Goal: Task Accomplishment & Management: Manage account settings

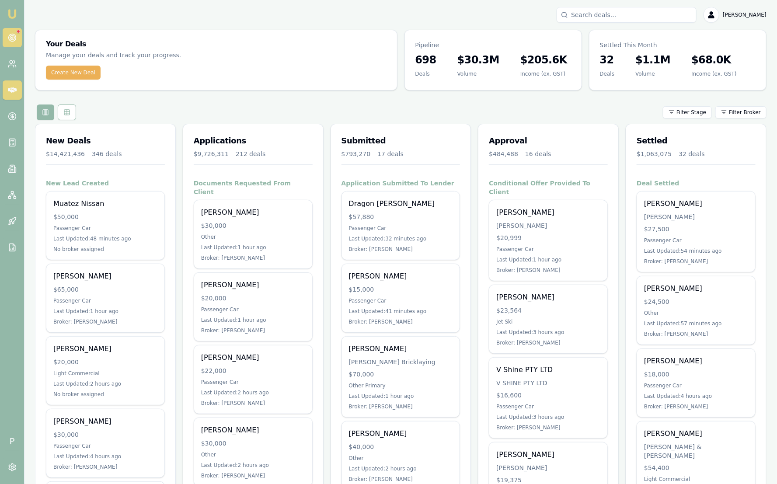
click at [5, 32] on link at bounding box center [12, 37] width 19 height 19
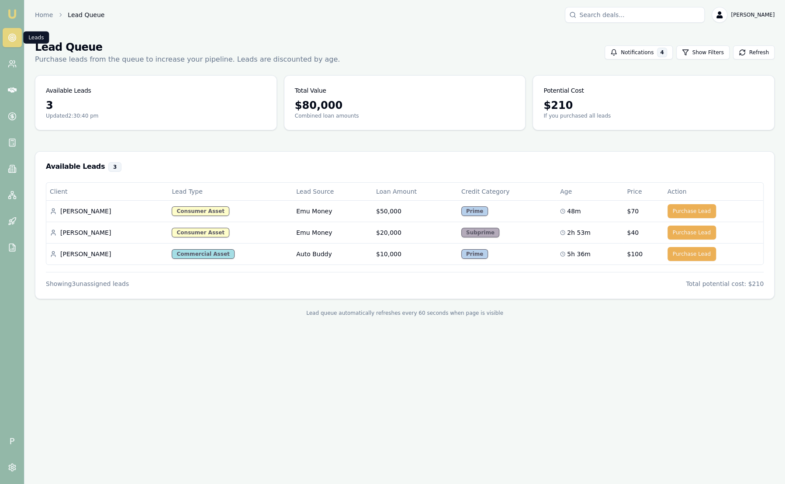
click at [6, 32] on link at bounding box center [12, 37] width 19 height 19
click at [16, 116] on link at bounding box center [12, 116] width 19 height 19
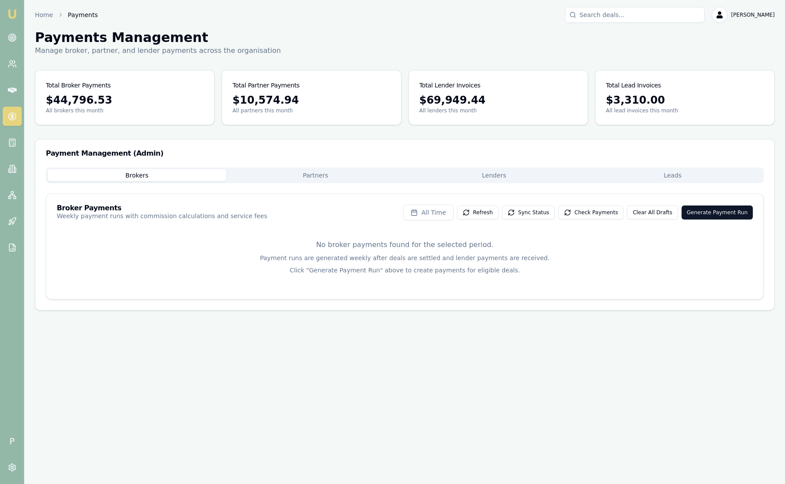
click at [695, 175] on button "Leads" at bounding box center [672, 175] width 179 height 12
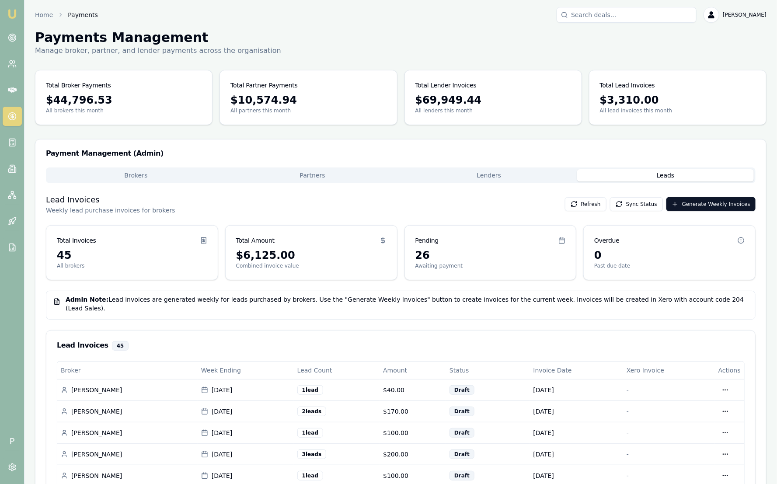
click at [8, 14] on img at bounding box center [12, 14] width 10 height 10
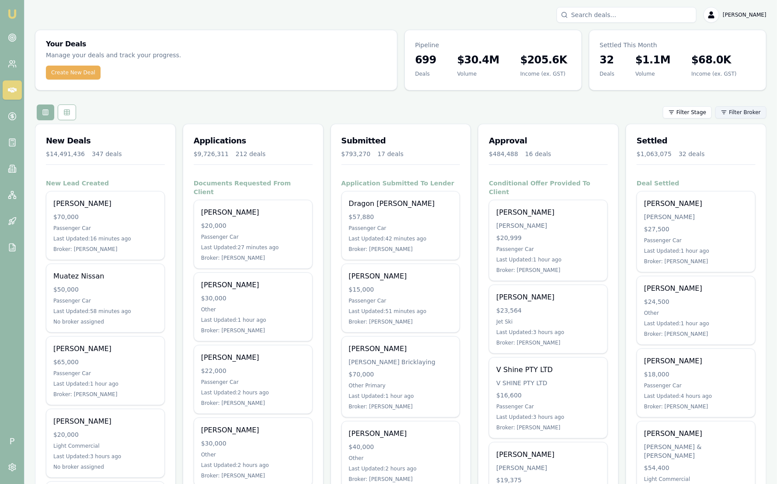
click at [736, 114] on html "Emu Broker P Sam Crouch Toggle Menu Your Deals Manage your deals and track your…" at bounding box center [388, 242] width 777 height 484
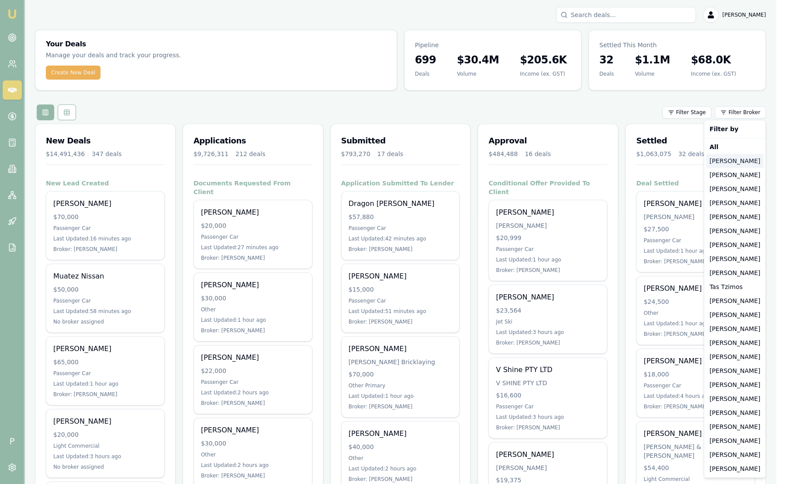
click at [737, 161] on div "[PERSON_NAME]" at bounding box center [735, 161] width 58 height 14
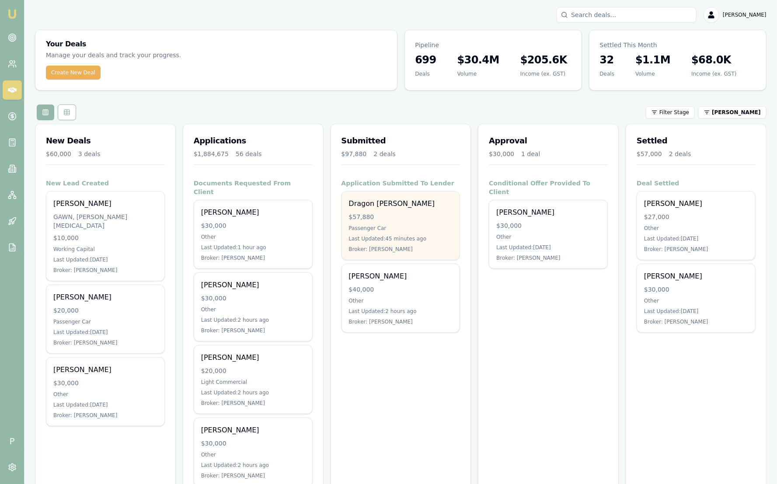
click at [358, 220] on div "$57,880" at bounding box center [401, 216] width 104 height 9
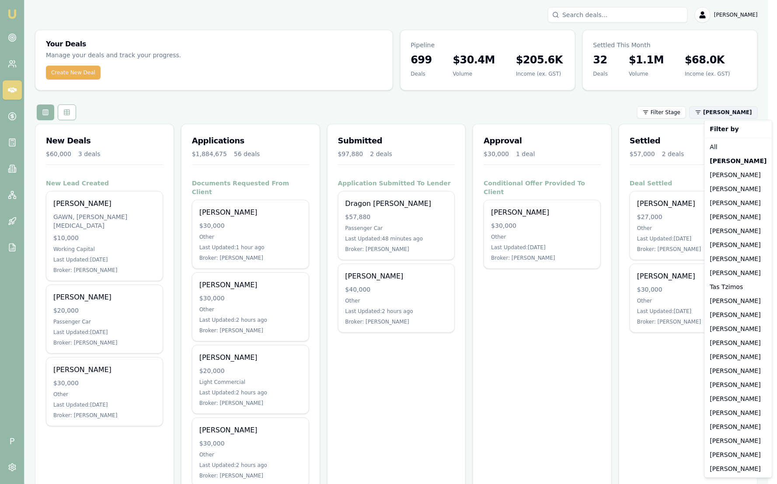
click at [731, 109] on html "Emu Broker P Sam Crouch Toggle Menu Your Deals Manage your deals and track your…" at bounding box center [388, 242] width 777 height 484
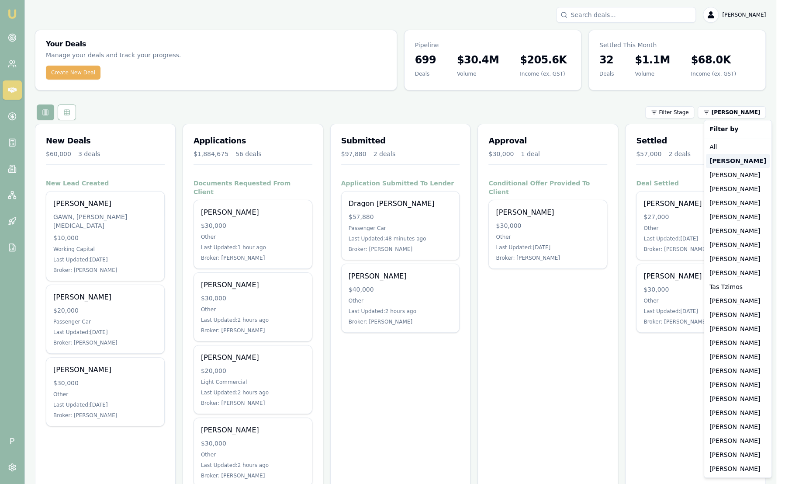
click at [722, 156] on strong "[PERSON_NAME]" at bounding box center [738, 160] width 57 height 9
click at [732, 114] on html "Emu Broker P Sam Crouch Toggle Menu Your Deals Manage your deals and track your…" at bounding box center [392, 242] width 785 height 484
click at [734, 171] on div "[PERSON_NAME]" at bounding box center [738, 175] width 64 height 14
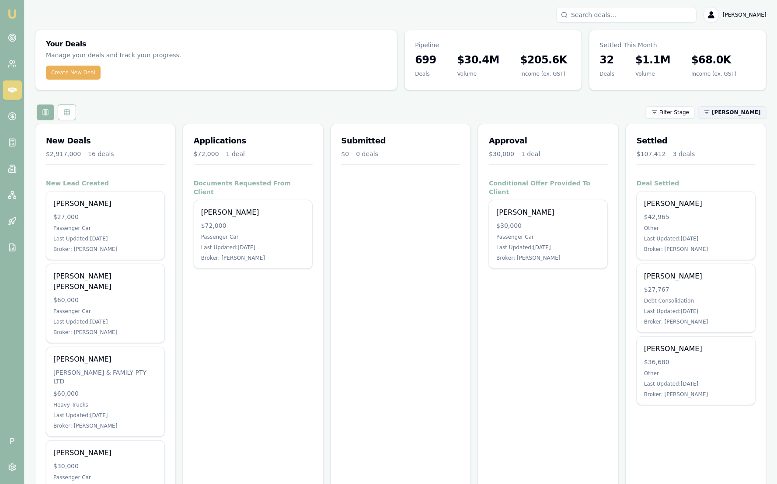
click at [736, 112] on html "Emu Broker P Sam Crouch Toggle Menu Your Deals Manage your deals and track your…" at bounding box center [388, 242] width 777 height 484
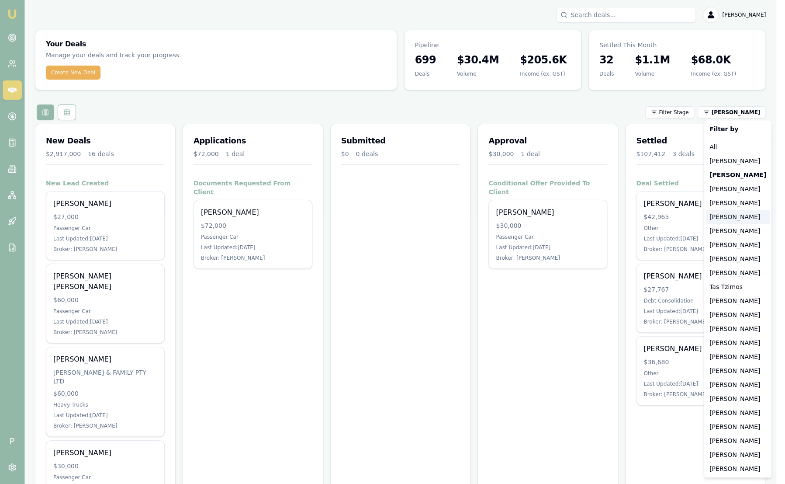
click at [730, 216] on div "[PERSON_NAME]" at bounding box center [738, 217] width 64 height 14
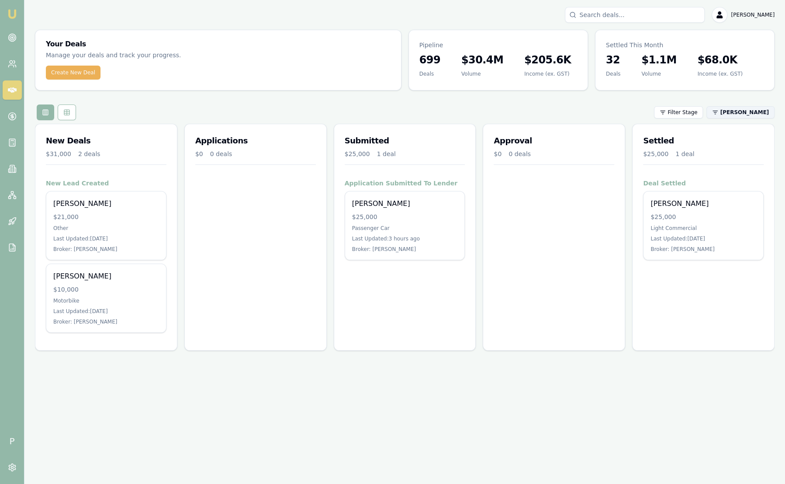
click at [739, 115] on html "Emu Broker P Sam Crouch Toggle Menu Your Deals Manage your deals and track your…" at bounding box center [392, 242] width 785 height 484
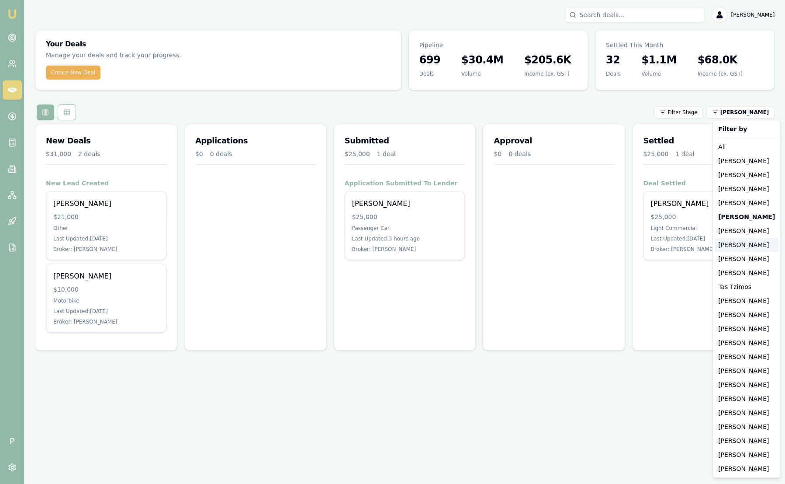
click at [737, 249] on div "[PERSON_NAME]" at bounding box center [747, 245] width 64 height 14
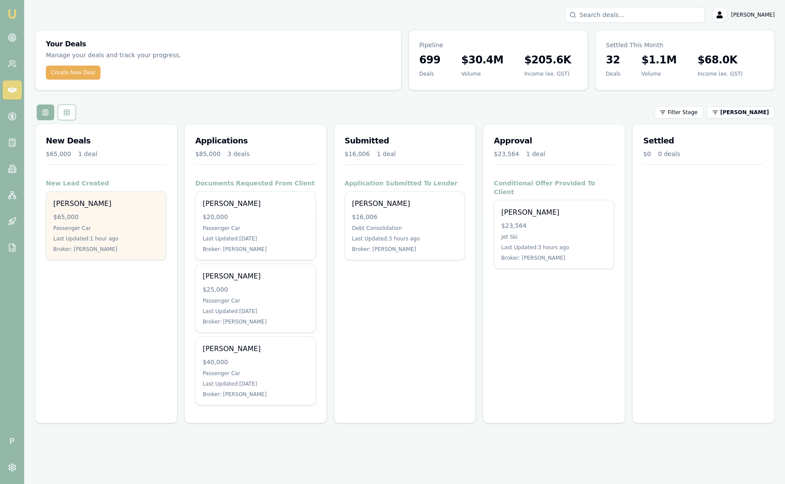
click at [141, 239] on div "Last Updated: 1 hour ago" at bounding box center [106, 238] width 106 height 7
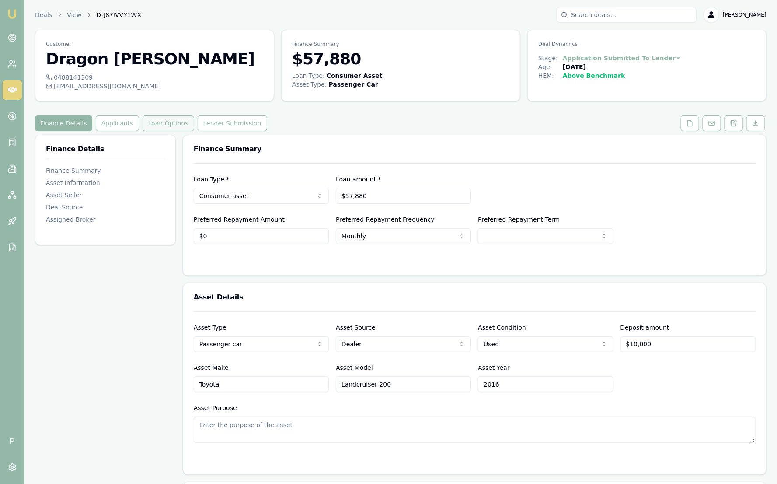
click at [156, 128] on button "Loan Options" at bounding box center [168, 123] width 52 height 16
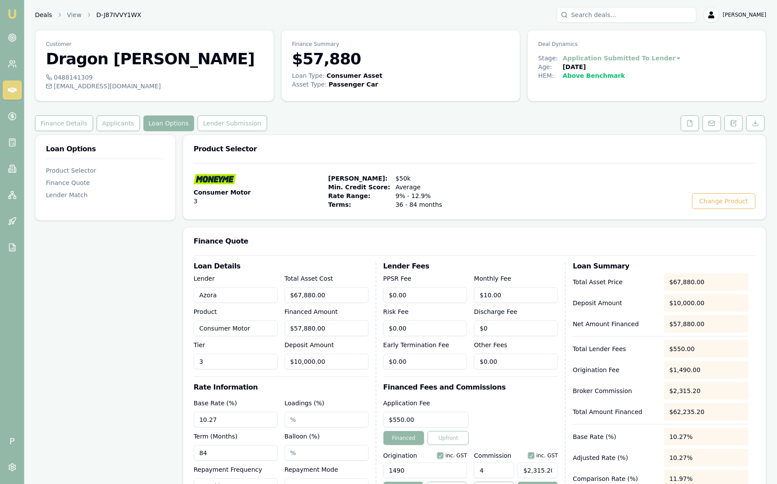
click at [38, 18] on link "Deals" at bounding box center [43, 14] width 17 height 9
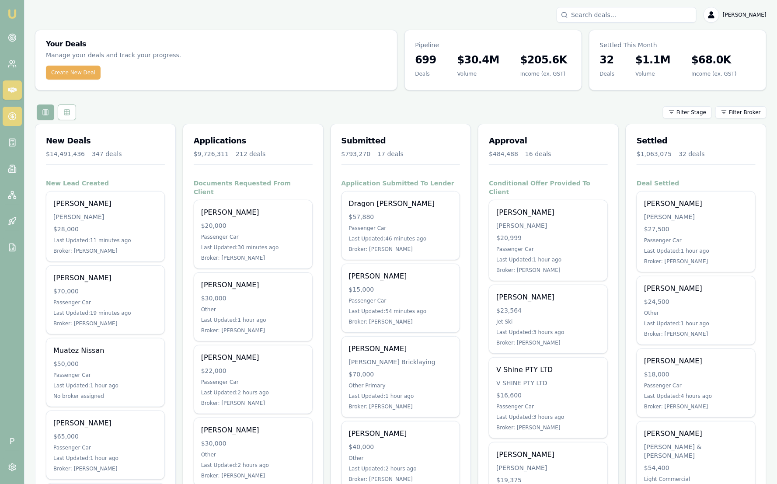
click at [14, 117] on icon at bounding box center [11, 116] width 3 height 3
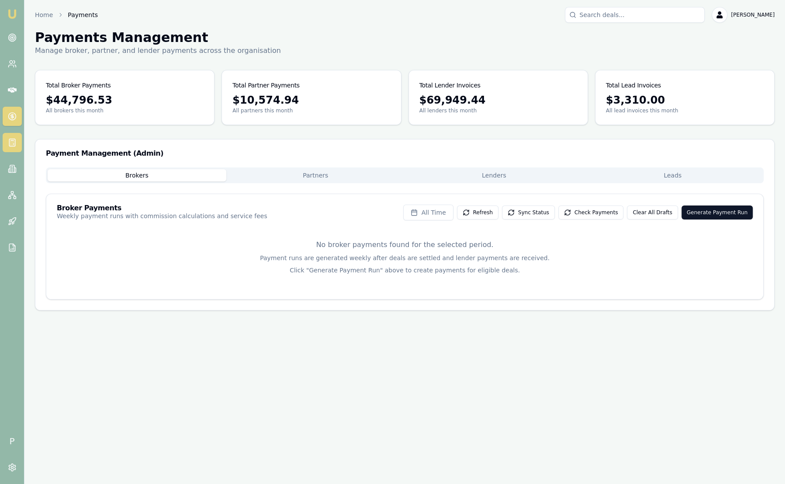
click at [14, 139] on rect at bounding box center [12, 142] width 6 height 7
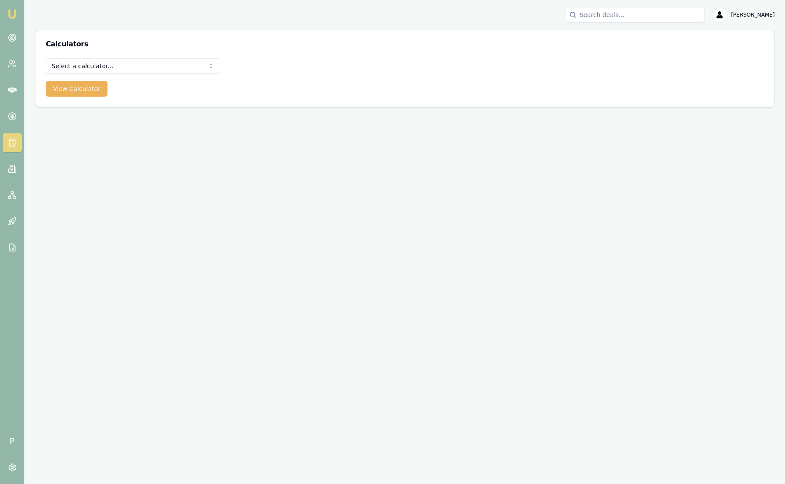
click at [94, 66] on html "Emu Broker P Sam Crouch Toggle Menu Calculators Select a calculator... Finance …" at bounding box center [392, 242] width 785 height 484
select select "lender-match"
click at [71, 84] on button "View Calculator" at bounding box center [77, 89] width 62 height 16
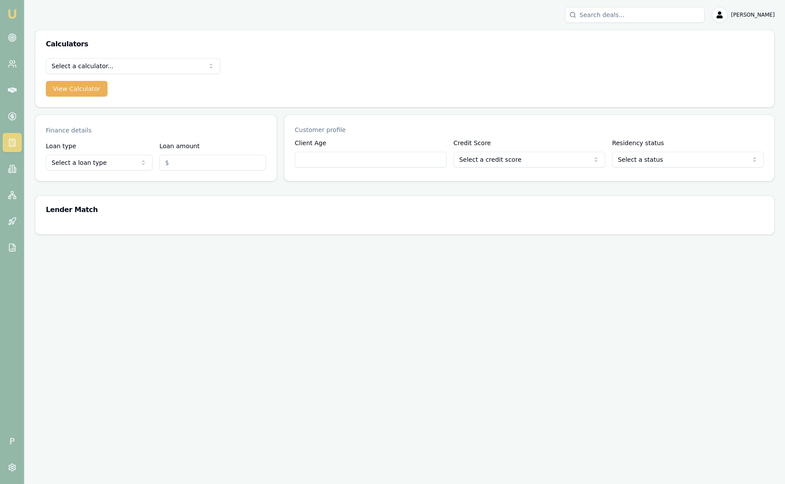
click at [94, 167] on html "Emu Broker P Sam Crouch Toggle Menu Calculators Select a calculator... Finance …" at bounding box center [392, 242] width 785 height 484
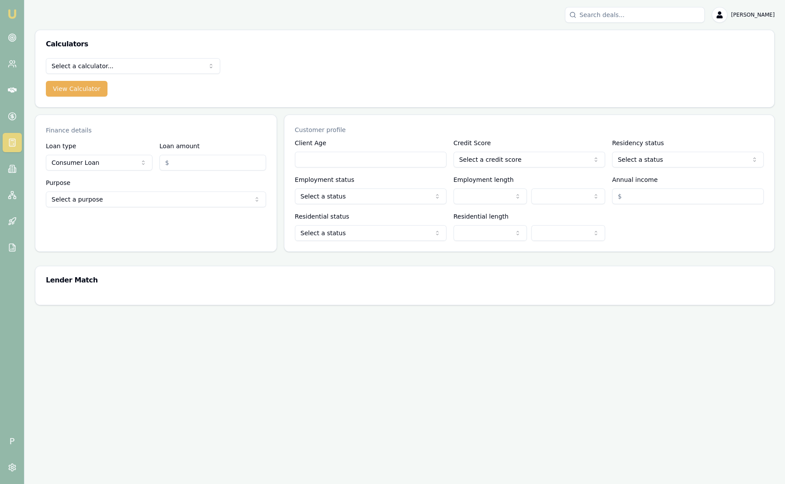
click at [186, 163] on input "Loan amount" at bounding box center [213, 163] width 107 height 16
click at [104, 162] on html "Emu Broker P Sam Crouch Toggle Menu Calculators Select a calculator... Finance …" at bounding box center [392, 242] width 785 height 484
select select "COMMERCIAL_LOAN"
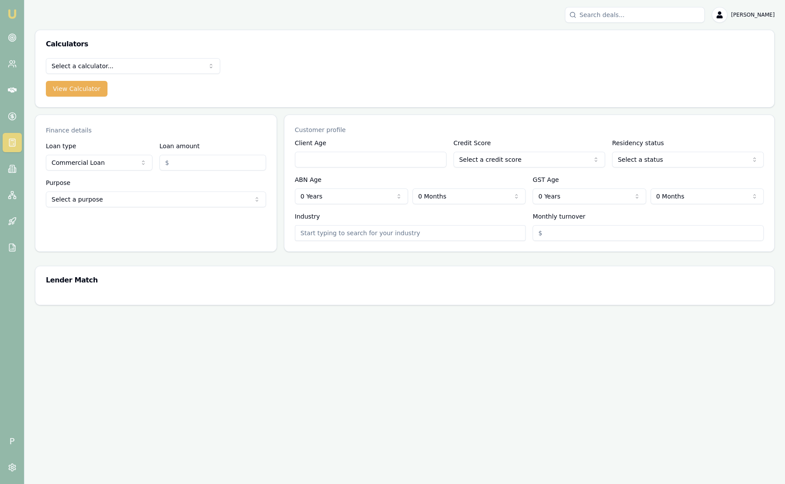
click at [191, 157] on input "Loan amount" at bounding box center [213, 163] width 107 height 16
type input "$30,000.00"
drag, startPoint x: 323, startPoint y: 139, endPoint x: 323, endPoint y: 151, distance: 11.8
click at [323, 141] on div "Client Age" at bounding box center [371, 153] width 152 height 30
click at [359, 195] on html "Emu Broker P Sam Crouch Toggle Menu Calculators Select a calculator... Finance …" at bounding box center [392, 242] width 785 height 484
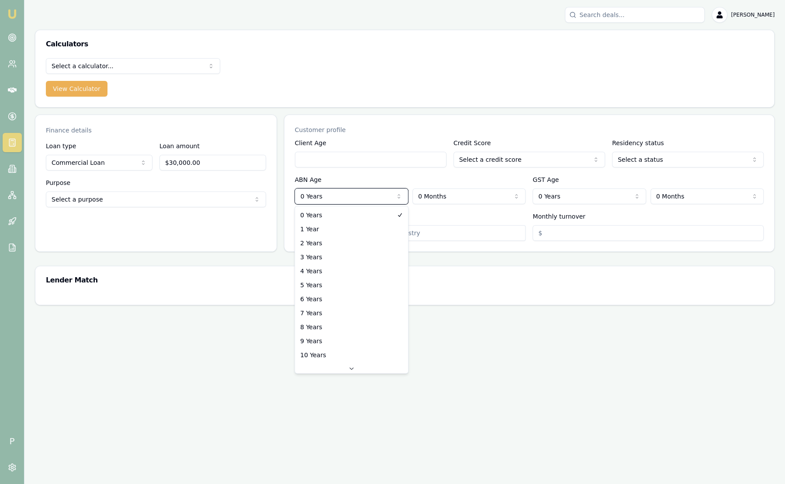
click at [625, 186] on html "Emu Broker P Sam Crouch Toggle Menu Calculators Select a calculator... Finance …" at bounding box center [392, 242] width 785 height 484
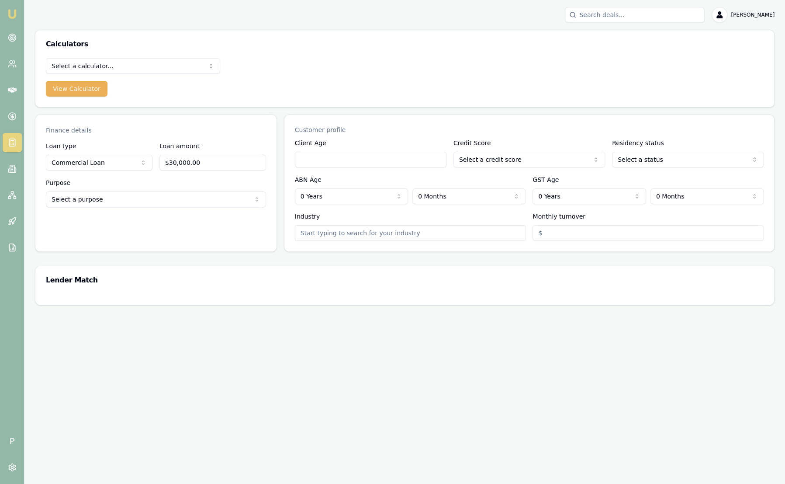
click at [579, 185] on div "GST Age 0 Years 0 Years 1 Year 2 Years 3 Years 4 Years 5 Years 6 Years 7 Years …" at bounding box center [648, 189] width 231 height 30
click at [106, 71] on html "Emu Broker P Sam Crouch Toggle Menu Calculators Select a calculator... Finance …" at bounding box center [392, 242] width 785 height 484
click at [101, 63] on html "Emu Broker P Sam Crouch Toggle Menu Calculators Lender Match Finance Quote Lend…" at bounding box center [392, 242] width 785 height 484
select select "finance-quote"
click at [79, 93] on button "View Calculator" at bounding box center [77, 89] width 62 height 16
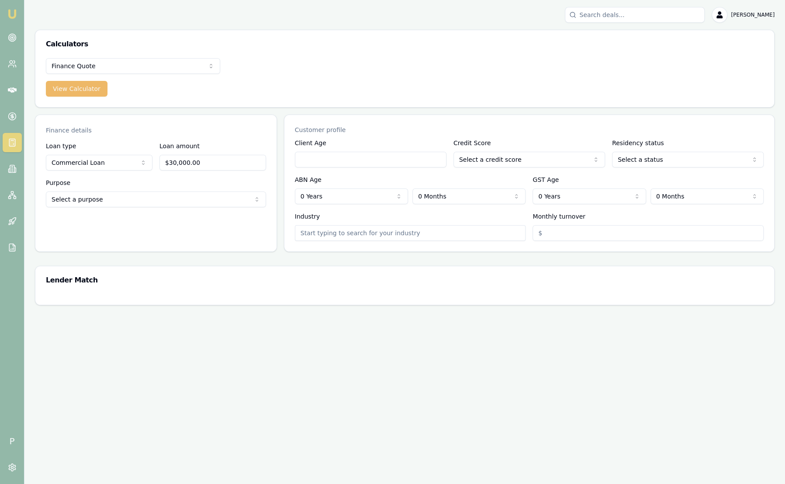
click at [79, 93] on button "View Calculator" at bounding box center [77, 89] width 62 height 16
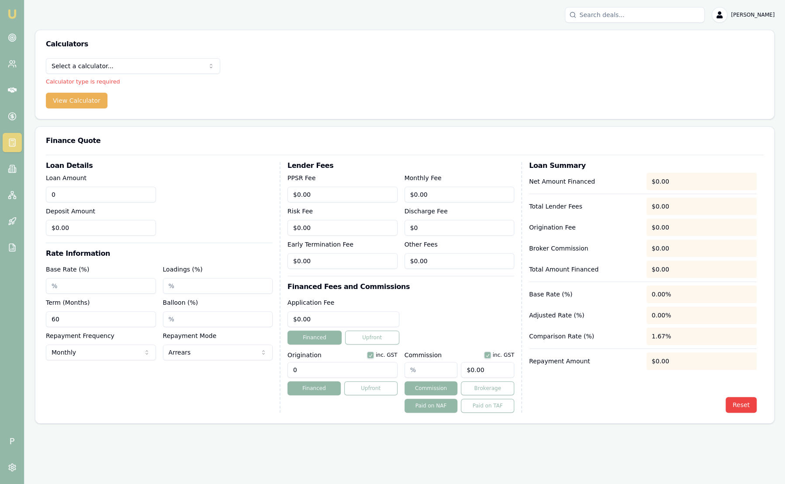
click at [104, 187] on input "0" at bounding box center [101, 195] width 110 height 16
type input "$0.00"
click at [65, 60] on html "Emu Broker P Sam Crouch Toggle Menu Calculators Select a calculator... Finance …" at bounding box center [392, 242] width 785 height 484
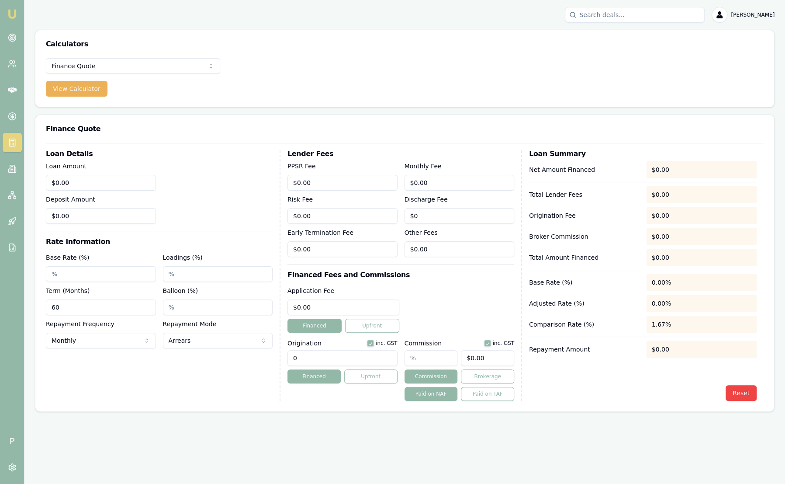
click at [17, 11] on link "Emu Broker" at bounding box center [12, 14] width 14 height 14
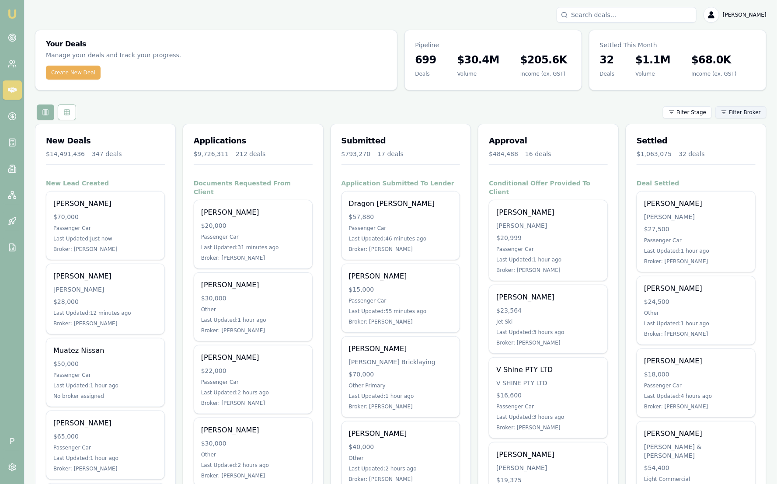
click at [736, 107] on html "Emu Broker P Sam Crouch Toggle Menu Your Deals Manage your deals and track your…" at bounding box center [388, 242] width 777 height 484
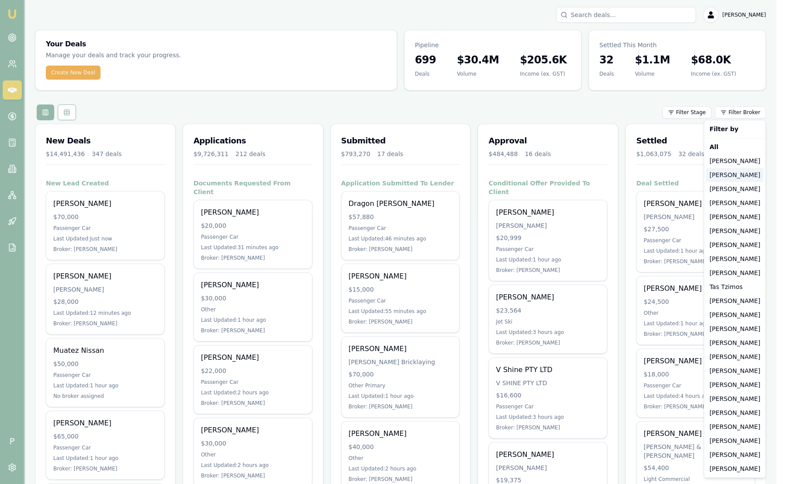
click at [744, 178] on div "Stevette Gelavis" at bounding box center [735, 175] width 58 height 14
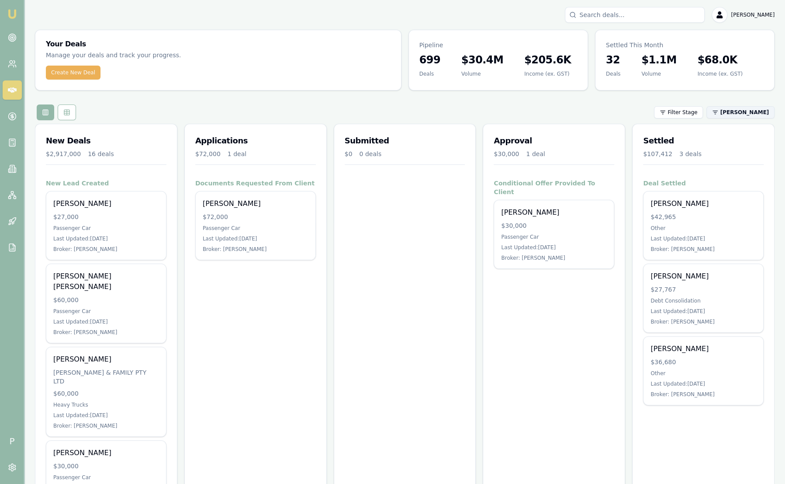
click at [747, 111] on html "Emu Broker P Sam Crouch Toggle Menu Your Deals Manage your deals and track your…" at bounding box center [392, 242] width 785 height 484
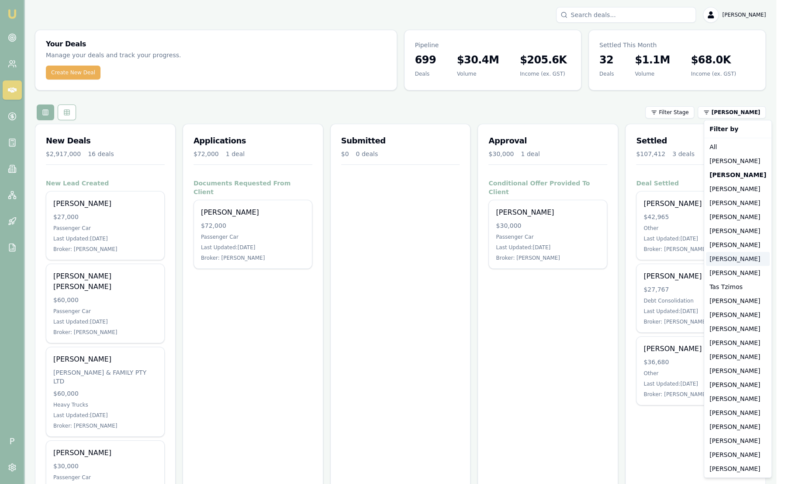
click at [748, 260] on div "[PERSON_NAME]" at bounding box center [738, 259] width 64 height 14
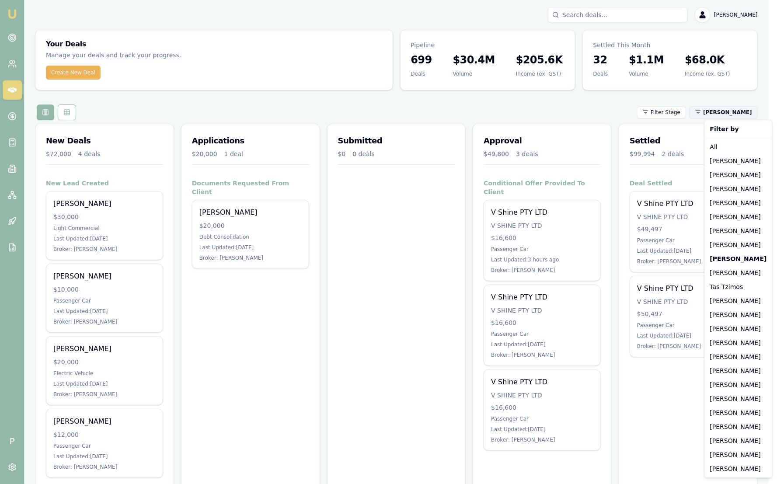
click at [733, 110] on html "Emu Broker P Sam Crouch Toggle Menu Your Deals Manage your deals and track your…" at bounding box center [388, 242] width 777 height 484
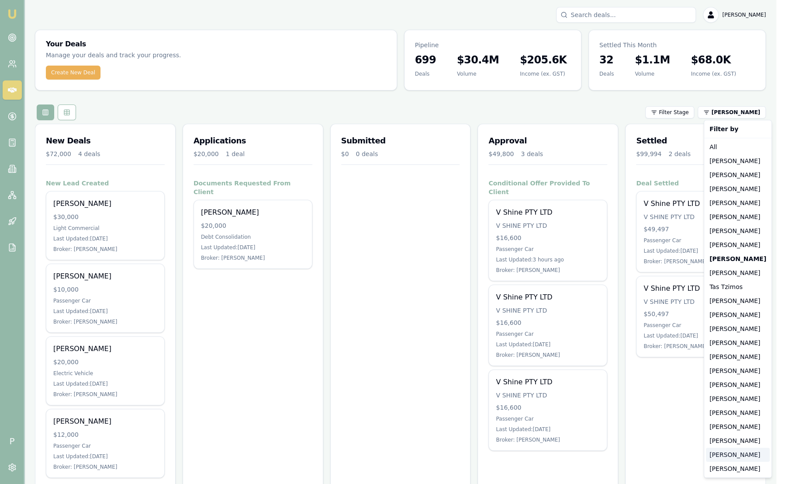
click at [734, 448] on div "[PERSON_NAME]" at bounding box center [738, 455] width 64 height 14
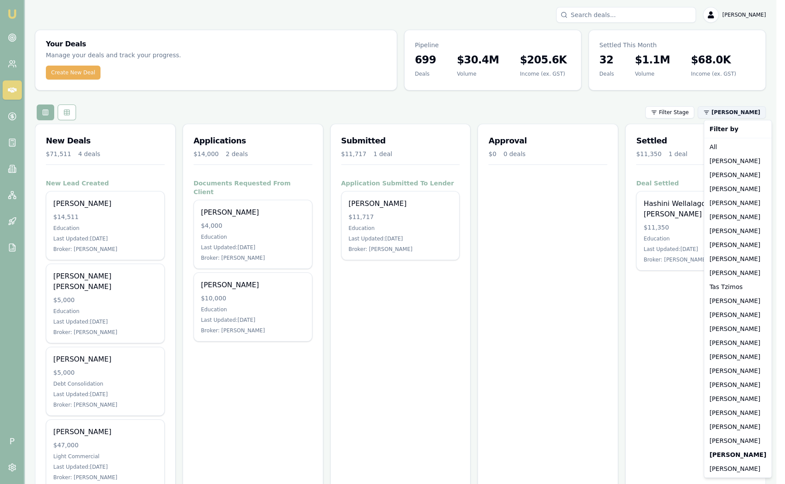
click at [717, 112] on html "Emu Broker P Sam Crouch Toggle Menu Your Deals Manage your deals and track your…" at bounding box center [392, 242] width 785 height 484
click at [724, 442] on div "[PERSON_NAME]" at bounding box center [738, 441] width 64 height 14
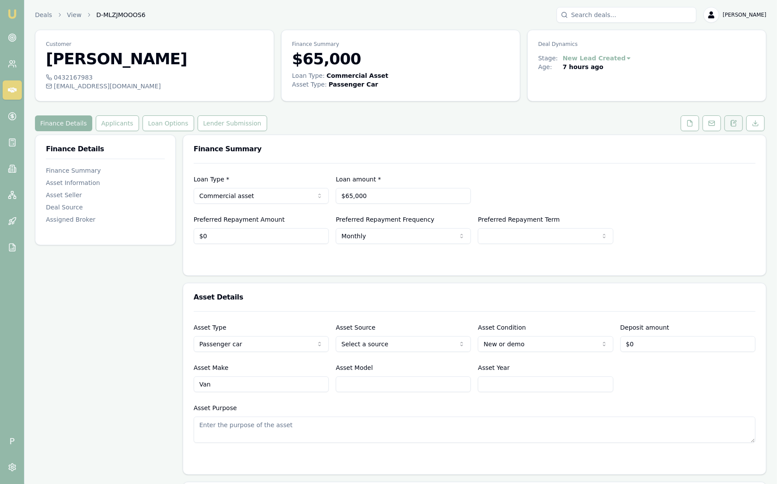
click at [732, 125] on icon at bounding box center [733, 123] width 7 height 7
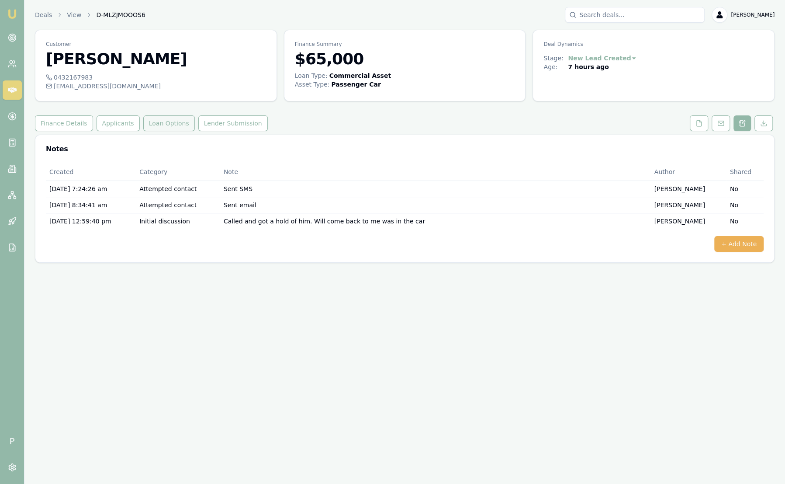
click at [175, 126] on button "Loan Options" at bounding box center [169, 123] width 52 height 16
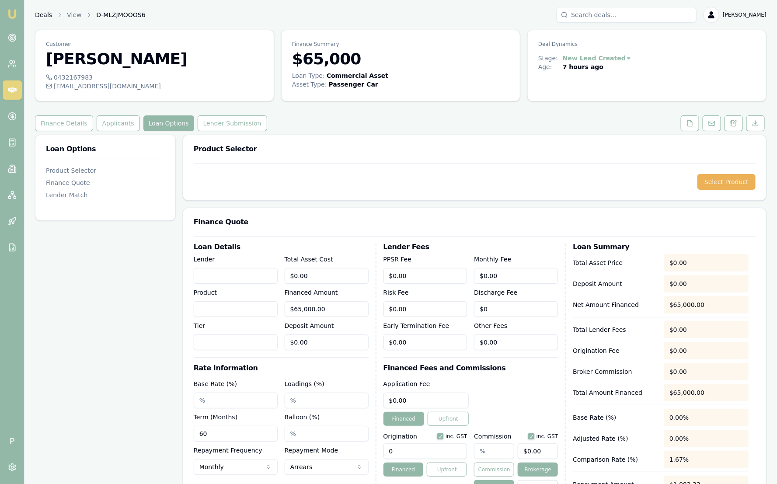
click at [40, 17] on link "Deals" at bounding box center [43, 14] width 17 height 9
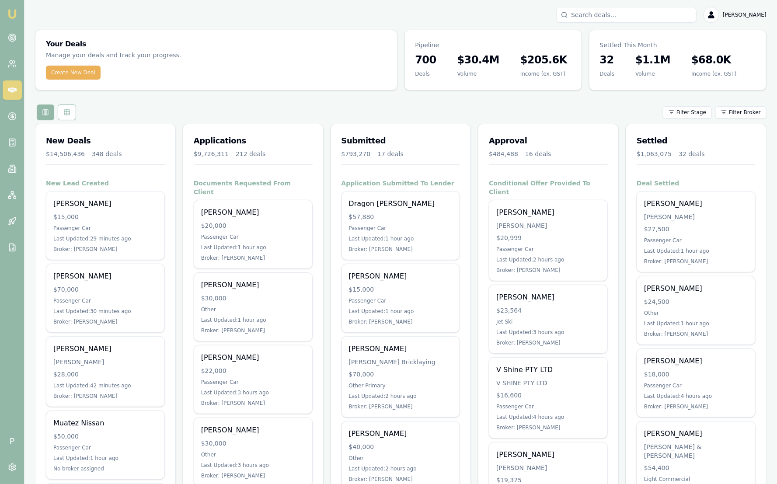
click at [743, 118] on div "Filter Stage Filter Broker" at bounding box center [400, 112] width 731 height 16
click at [743, 118] on html "Emu Broker P [PERSON_NAME] Toggle Menu Your Deals Manage your deals and track y…" at bounding box center [388, 242] width 777 height 484
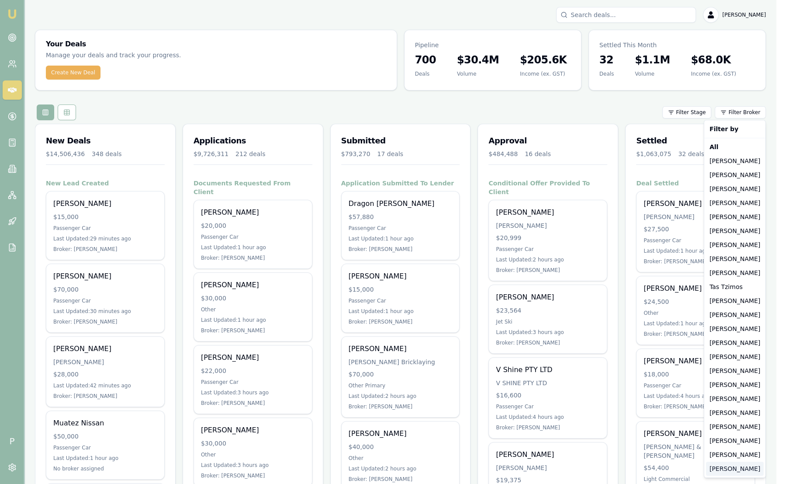
click at [735, 468] on div "[PERSON_NAME]" at bounding box center [735, 469] width 58 height 14
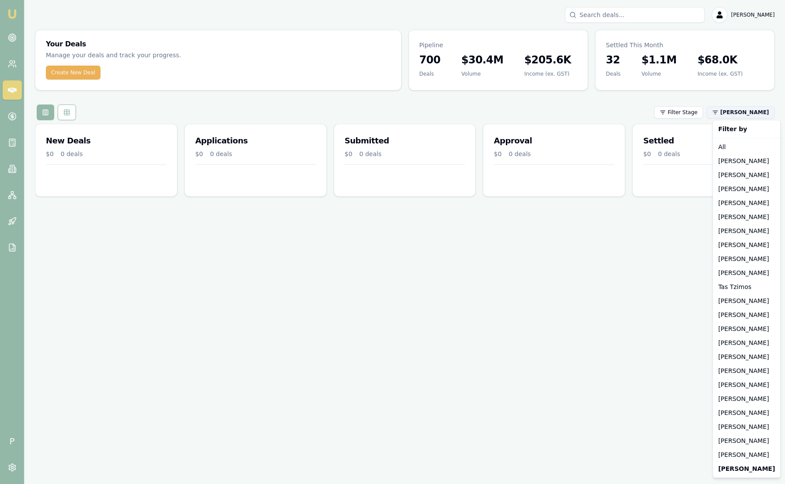
click at [739, 116] on html "Emu Broker P Sam Crouch Toggle Menu Your Deals Manage your deals and track your…" at bounding box center [392, 242] width 785 height 484
click at [736, 458] on div "[PERSON_NAME]" at bounding box center [747, 455] width 64 height 14
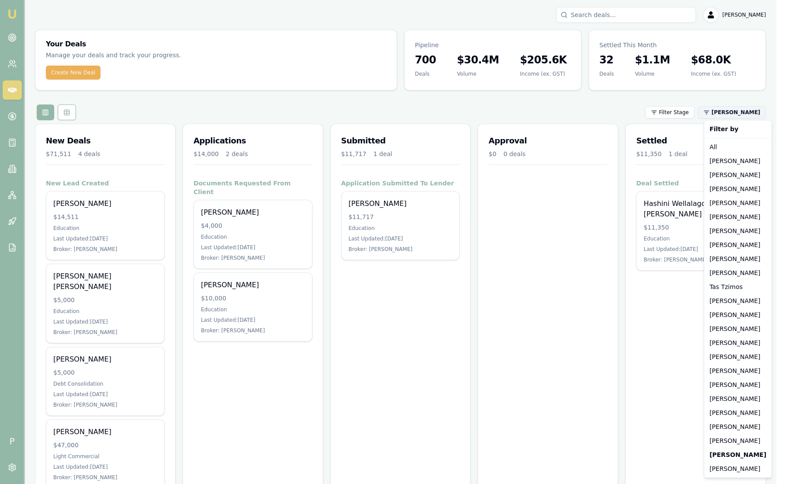
click at [741, 110] on html "Emu Broker P Sam Crouch Toggle Menu Your Deals Manage your deals and track your…" at bounding box center [392, 242] width 785 height 484
click at [742, 441] on div "[PERSON_NAME]" at bounding box center [738, 441] width 64 height 14
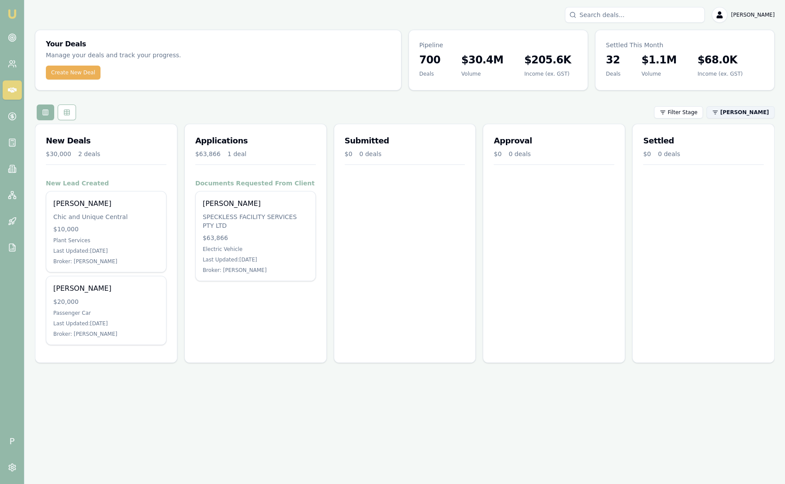
click at [745, 113] on html "Emu Broker P Sam Crouch Toggle Menu Your Deals Manage your deals and track your…" at bounding box center [392, 242] width 785 height 484
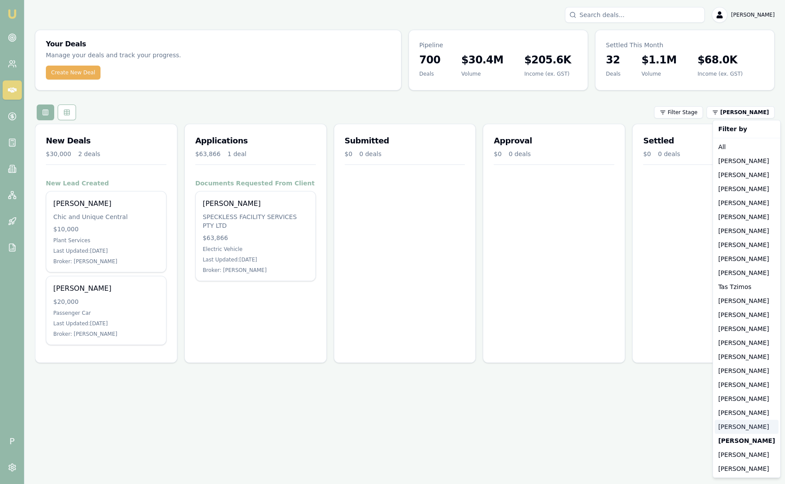
click at [733, 424] on div "[PERSON_NAME]" at bounding box center [747, 427] width 64 height 14
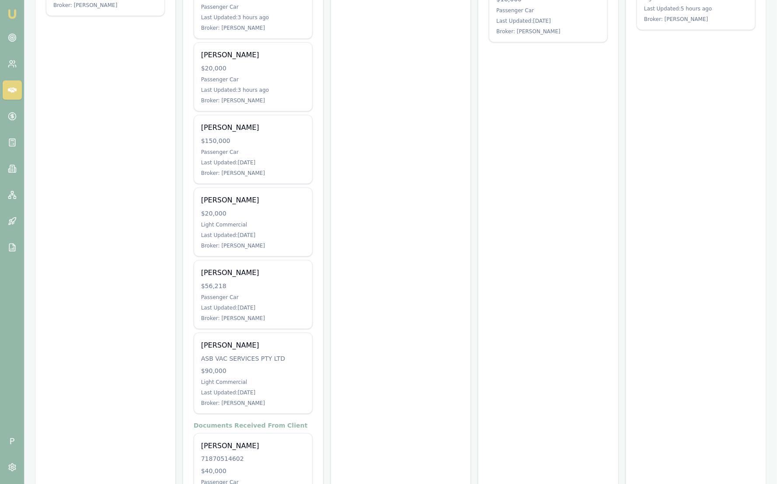
scroll to position [368, 0]
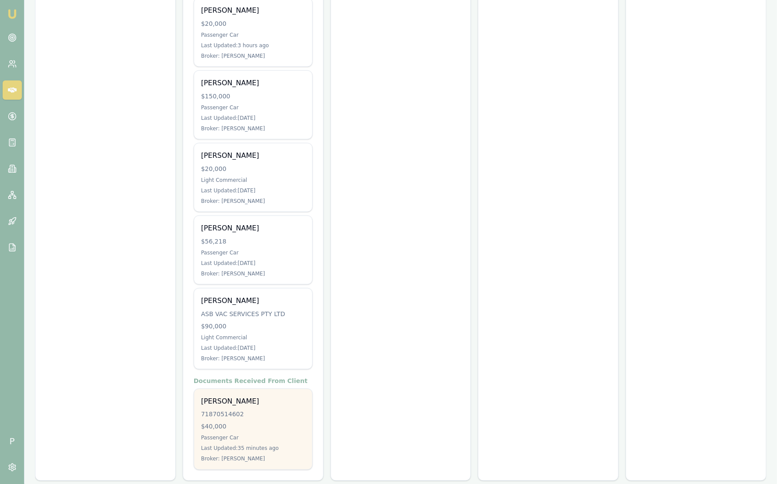
click at [270, 396] on div "Annabelle Isaac 71870514602 $40,000 Passenger Car Last Updated: 35 minutes ago …" at bounding box center [253, 429] width 118 height 80
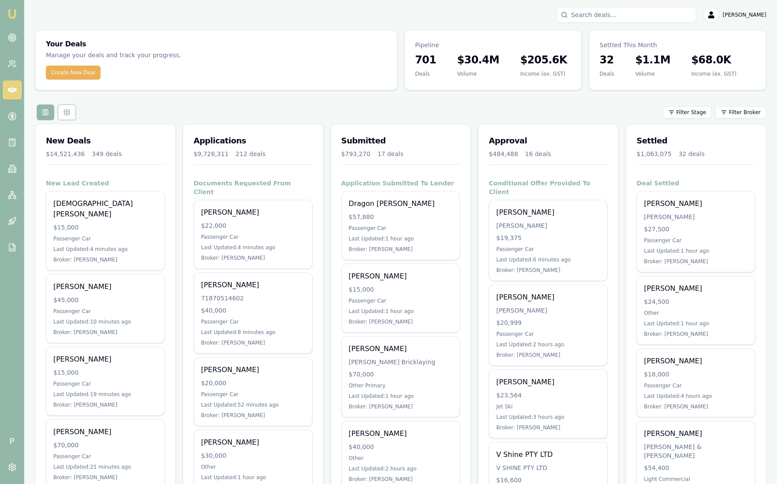
click at [750, 105] on html "Emu Broker P [PERSON_NAME] Toggle Menu Your Deals Manage your deals and track y…" at bounding box center [388, 242] width 777 height 484
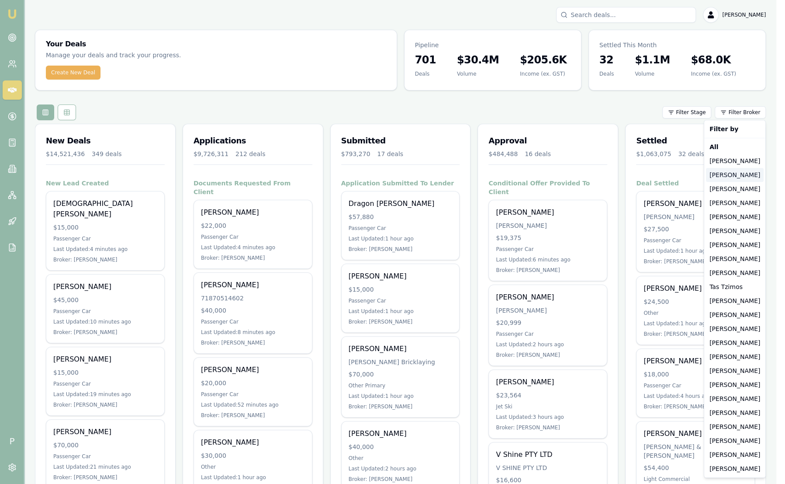
click at [742, 173] on div "[PERSON_NAME]" at bounding box center [735, 175] width 58 height 14
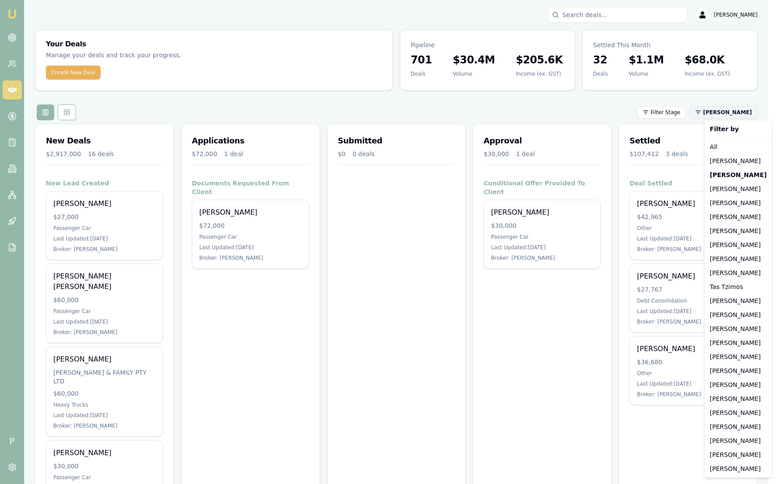
click at [758, 113] on html "Emu Broker P [PERSON_NAME] Toggle Menu Your Deals Manage your deals and track y…" at bounding box center [388, 242] width 777 height 484
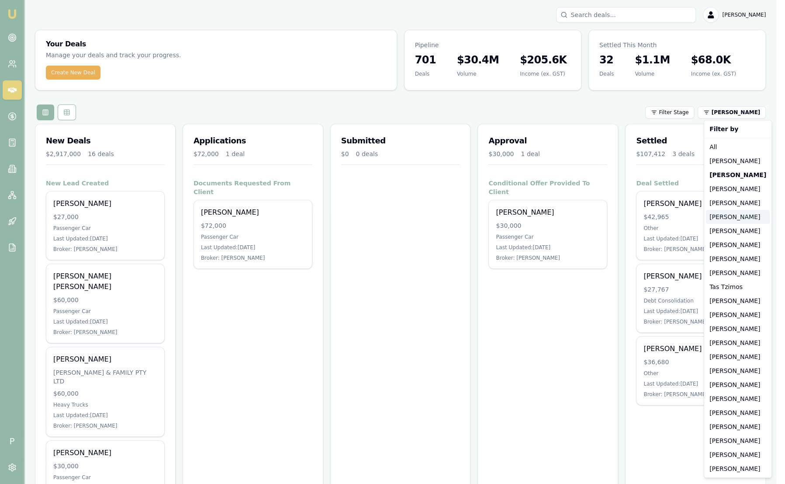
click at [722, 218] on div "[PERSON_NAME]" at bounding box center [738, 217] width 64 height 14
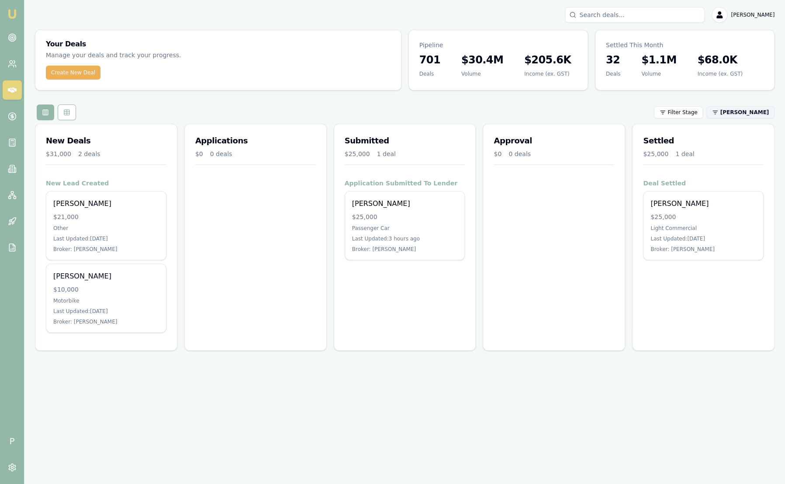
click at [740, 116] on html "Emu Broker P Sam Crouch Toggle Menu Your Deals Manage your deals and track your…" at bounding box center [392, 242] width 785 height 484
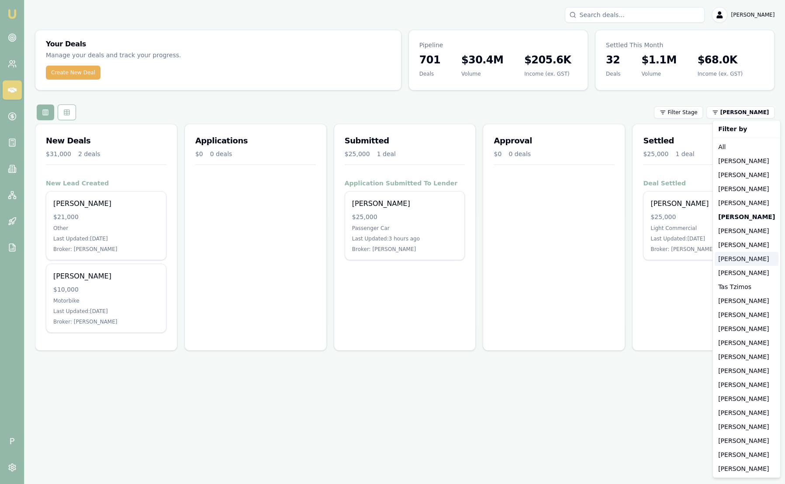
click at [736, 263] on div "[PERSON_NAME]" at bounding box center [747, 259] width 64 height 14
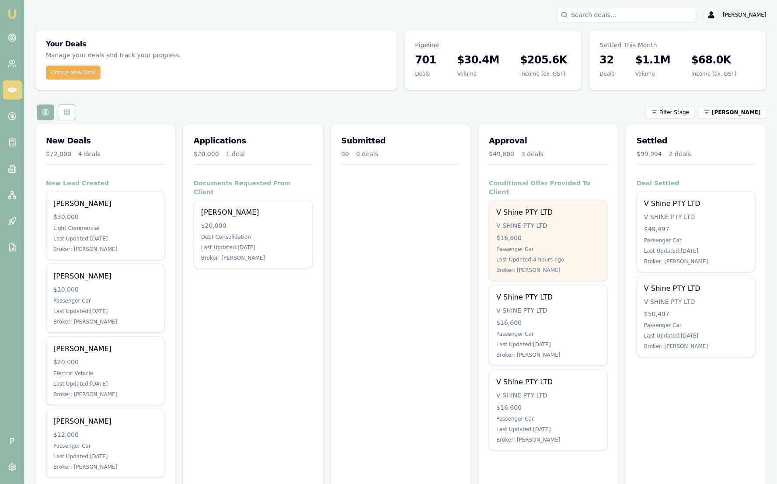
click at [592, 256] on div "Last Updated: 4 hours ago" at bounding box center [548, 259] width 104 height 7
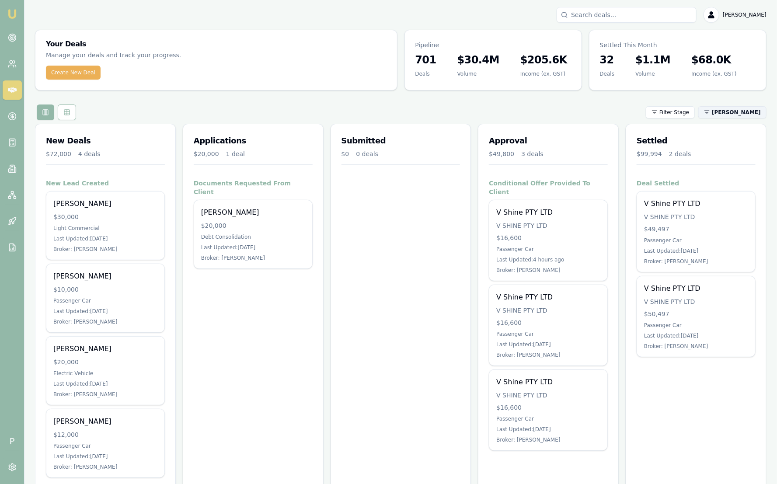
click at [744, 113] on html "Emu Broker P Sam Crouch Toggle Menu Your Deals Manage your deals and track your…" at bounding box center [388, 242] width 777 height 484
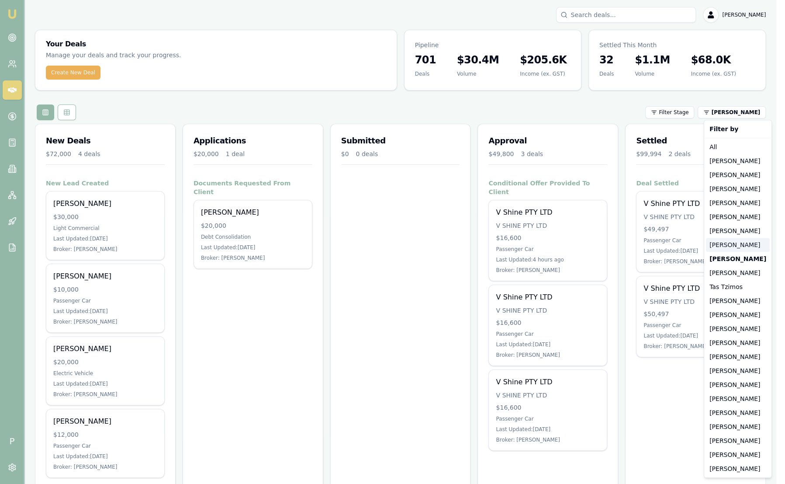
click at [736, 246] on div "[PERSON_NAME]" at bounding box center [738, 245] width 64 height 14
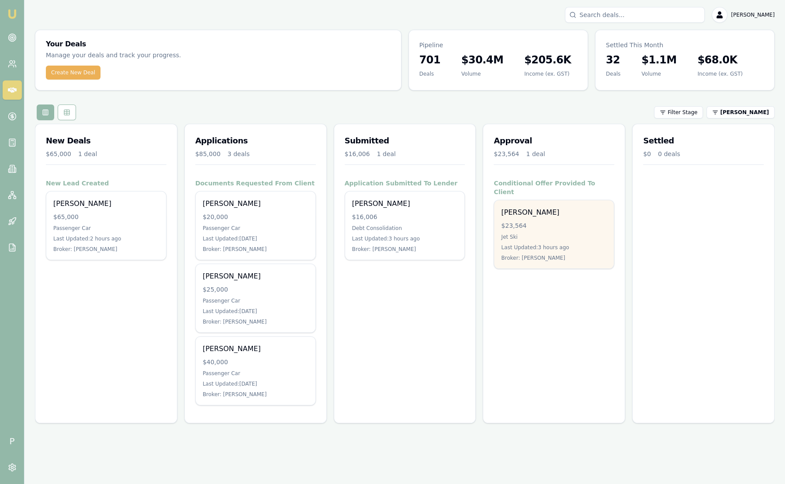
click at [594, 207] on div "Harrison Ney" at bounding box center [554, 212] width 106 height 10
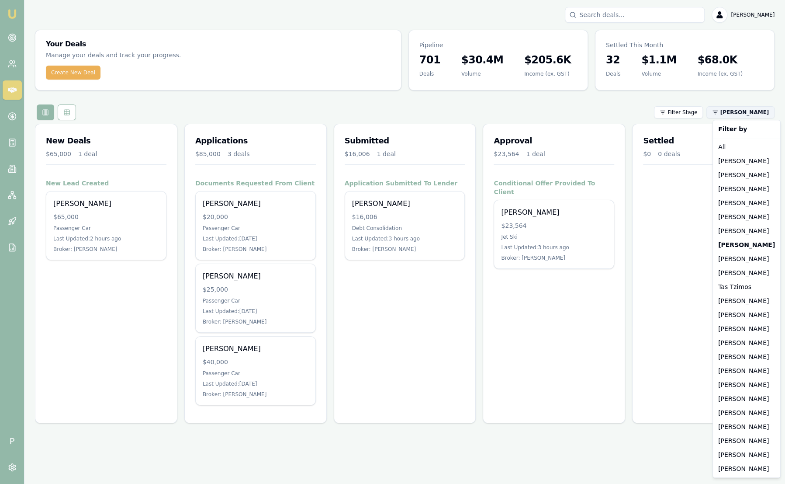
click at [750, 115] on html "Emu Broker P Sam Crouch Toggle Menu Your Deals Manage your deals and track your…" at bounding box center [392, 242] width 785 height 484
click at [746, 242] on strong "[PERSON_NAME]" at bounding box center [747, 244] width 57 height 9
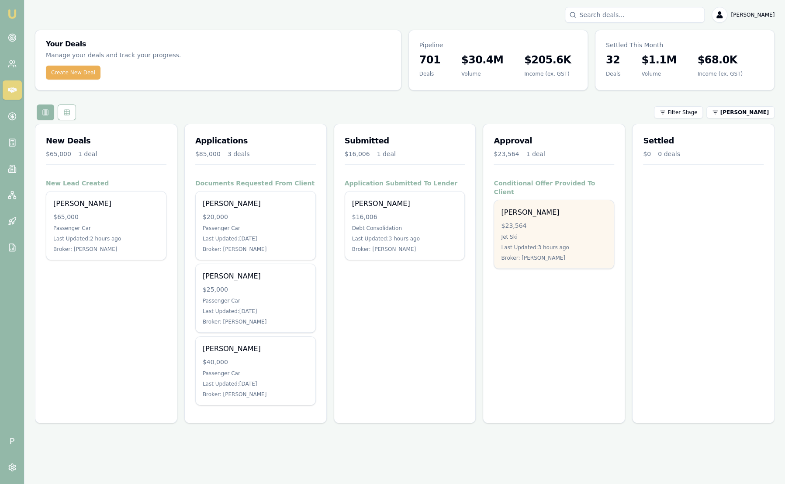
click at [534, 222] on div "Harrison Ney $23,564 Jet Ski Last Updated: 3 hours ago Broker: Baron Ketterman" at bounding box center [554, 234] width 120 height 68
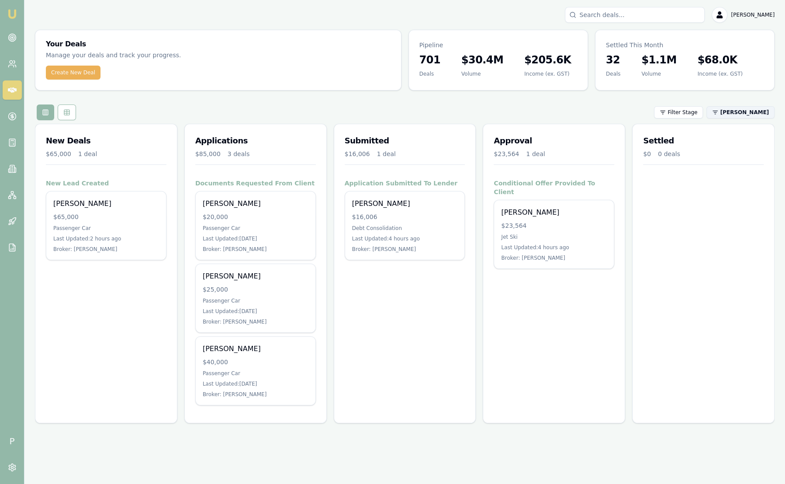
click at [740, 116] on html "Emu Broker P Sam Crouch Toggle Menu Your Deals Manage your deals and track your…" at bounding box center [392, 242] width 785 height 484
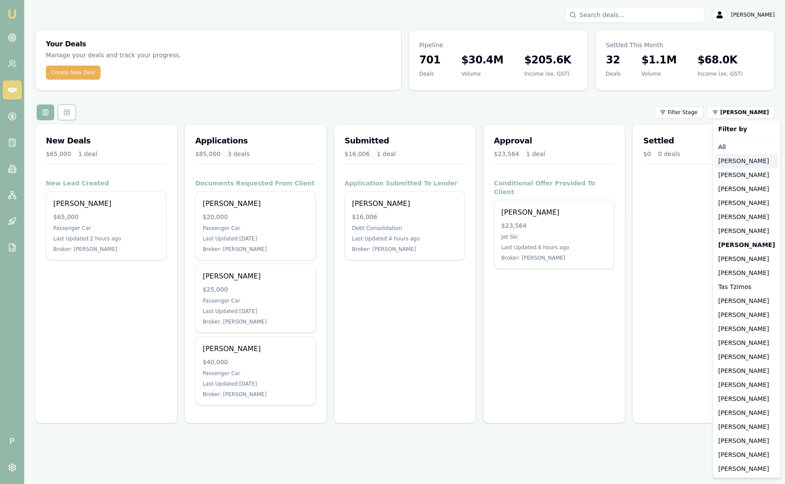
click at [733, 163] on div "[PERSON_NAME]" at bounding box center [747, 161] width 64 height 14
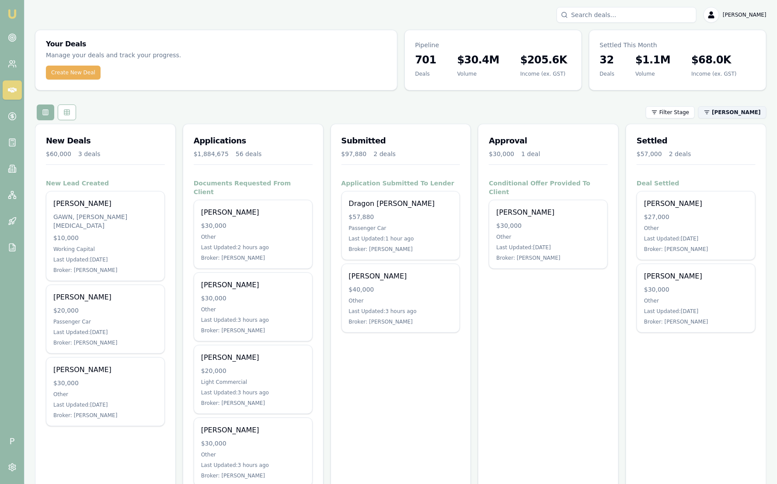
click at [752, 111] on html "Emu Broker P Sam Crouch Toggle Menu Your Deals Manage your deals and track your…" at bounding box center [388, 242] width 777 height 484
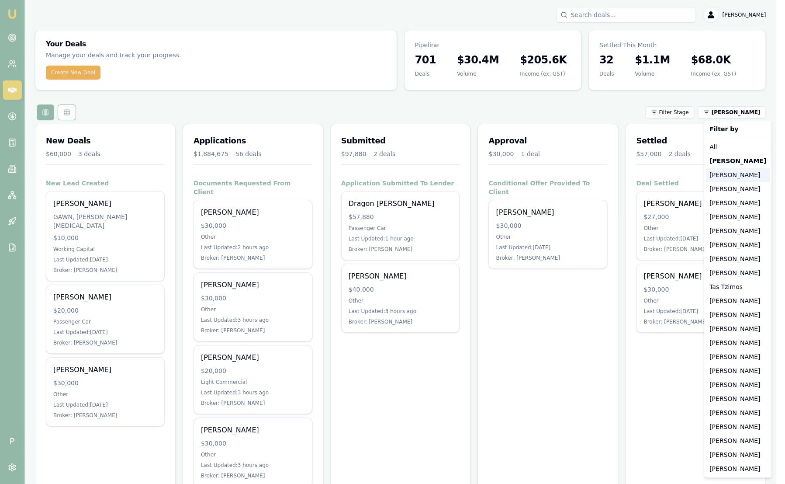
click at [740, 176] on div "[PERSON_NAME]" at bounding box center [738, 175] width 64 height 14
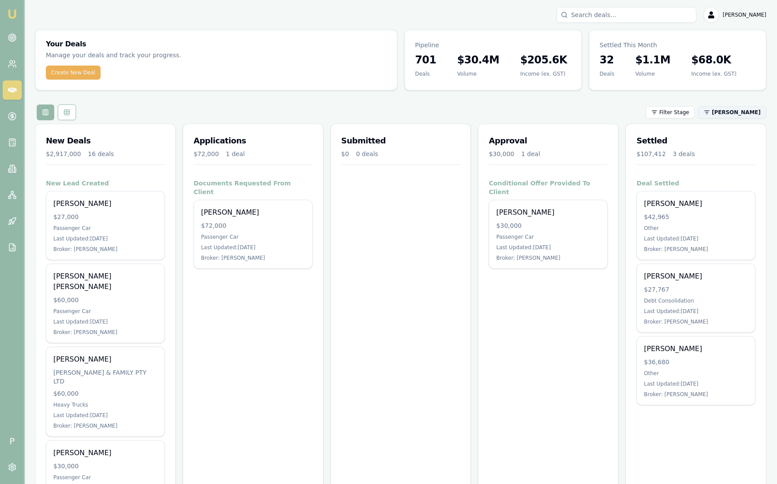
click at [732, 110] on html "Emu Broker P Sam Crouch Toggle Menu Your Deals Manage your deals and track your…" at bounding box center [388, 242] width 777 height 484
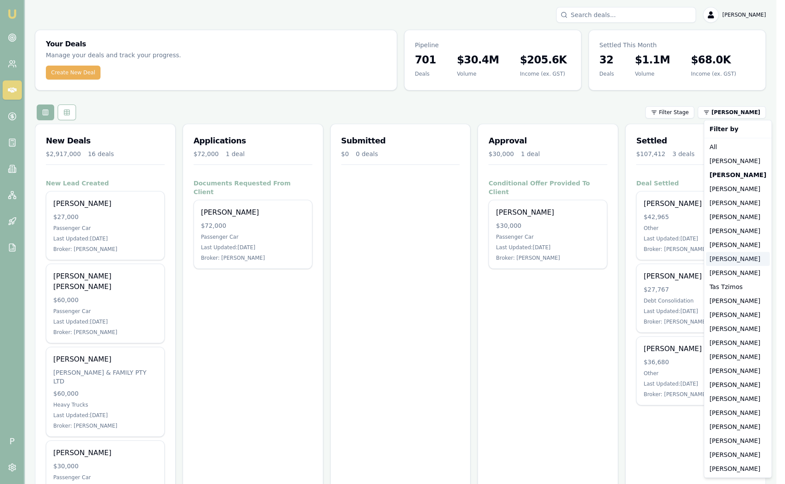
click at [739, 257] on div "[PERSON_NAME]" at bounding box center [738, 259] width 64 height 14
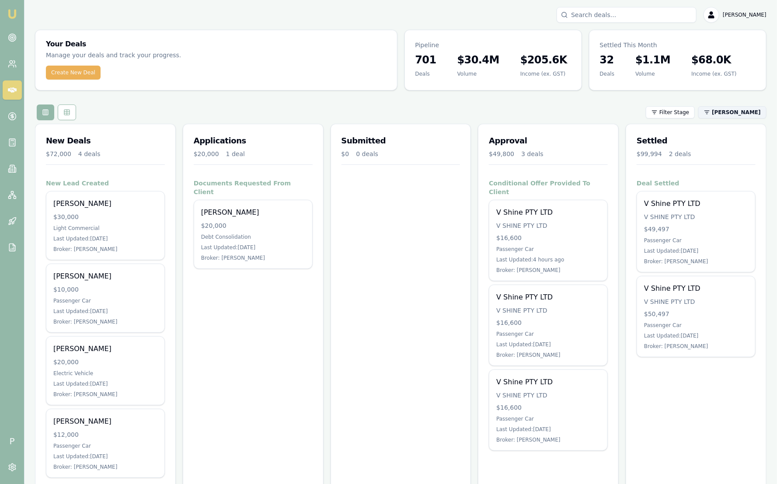
click at [733, 115] on html "Emu Broker P Sam Crouch Toggle Menu Your Deals Manage your deals and track your…" at bounding box center [388, 242] width 777 height 484
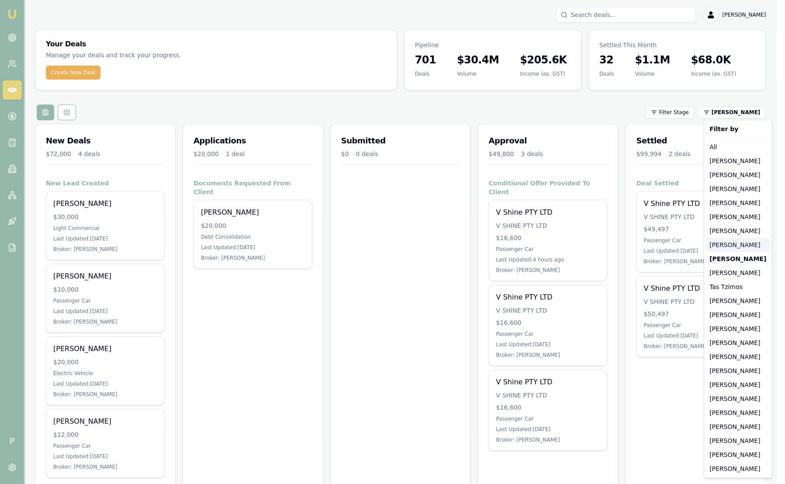
drag, startPoint x: 724, startPoint y: 249, endPoint x: 728, endPoint y: 244, distance: 6.2
click at [728, 244] on div "[PERSON_NAME]" at bounding box center [738, 245] width 64 height 14
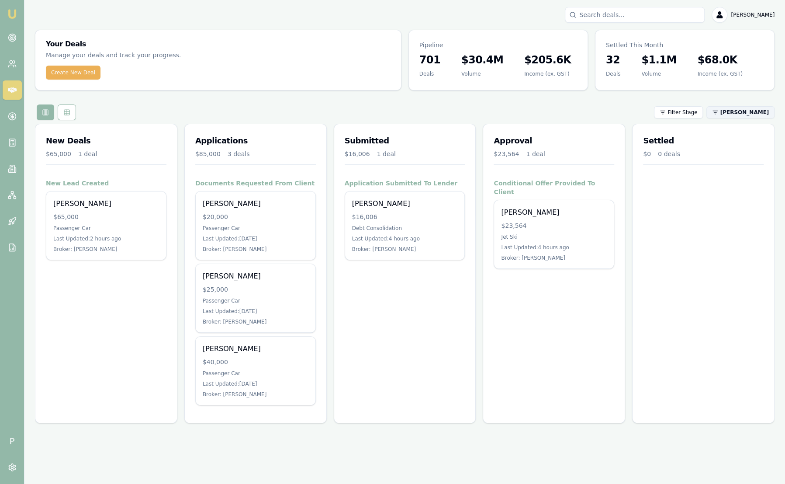
click at [746, 110] on html "Emu Broker P Sam Crouch Toggle Menu Your Deals Manage your deals and track your…" at bounding box center [392, 242] width 785 height 484
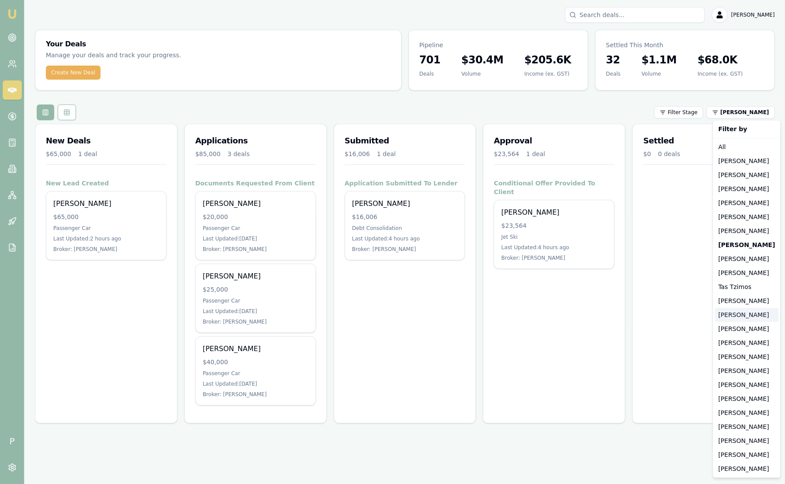
click at [742, 316] on div "[PERSON_NAME]" at bounding box center [747, 315] width 64 height 14
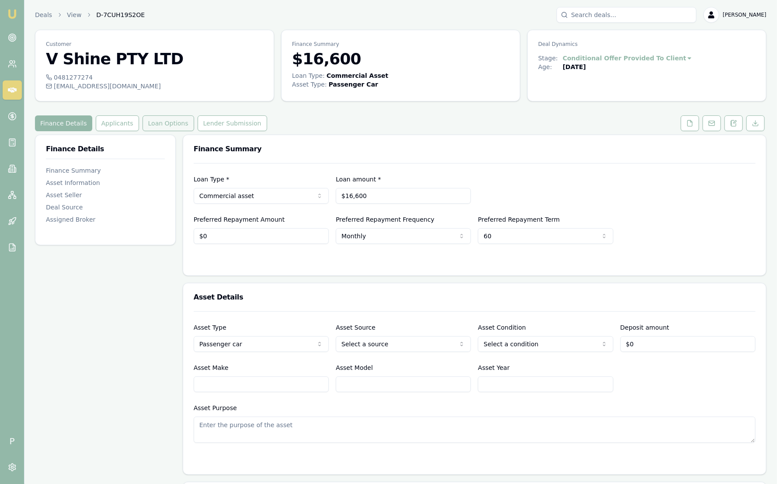
click at [142, 124] on button "Loan Options" at bounding box center [168, 123] width 52 height 16
click at [158, 126] on button "Loan Options" at bounding box center [168, 123] width 52 height 16
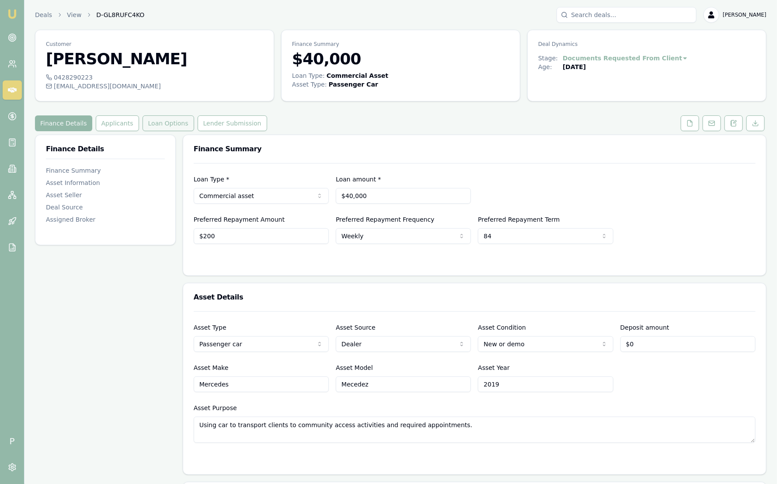
click at [162, 123] on button "Loan Options" at bounding box center [168, 123] width 52 height 16
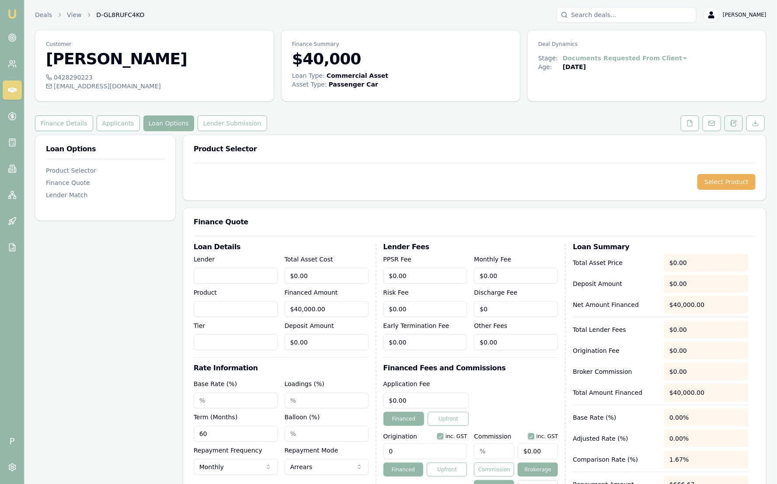
click at [733, 122] on icon at bounding box center [733, 123] width 7 height 7
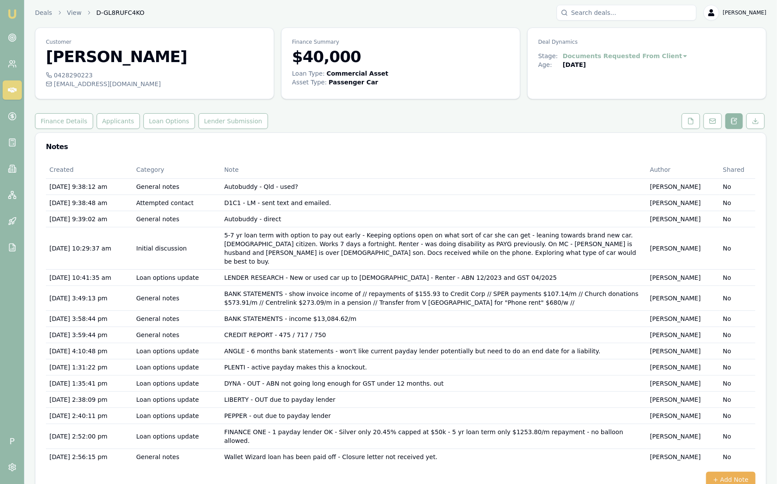
scroll to position [4, 0]
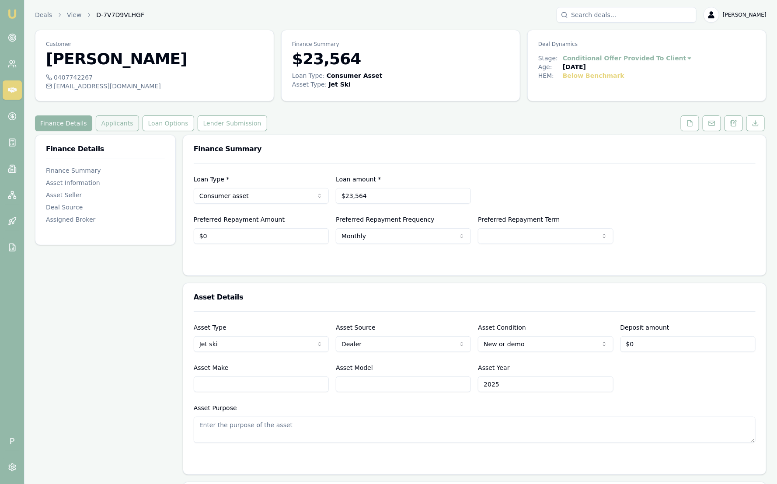
click at [107, 123] on button "Applicants" at bounding box center [117, 123] width 43 height 16
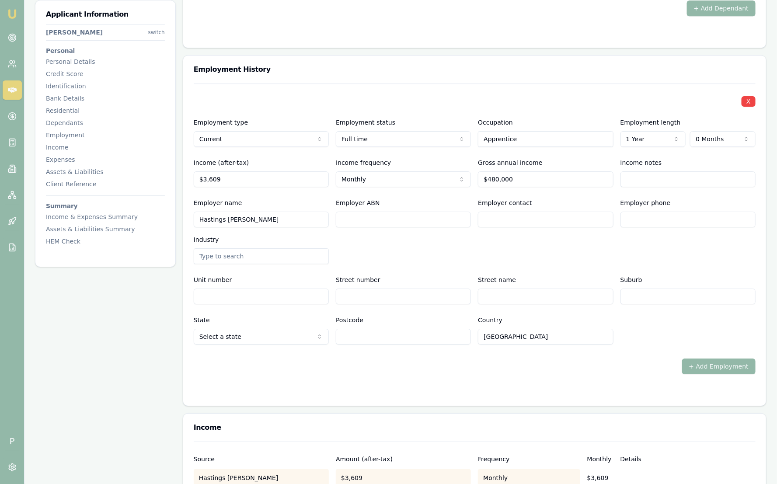
scroll to position [1257, 0]
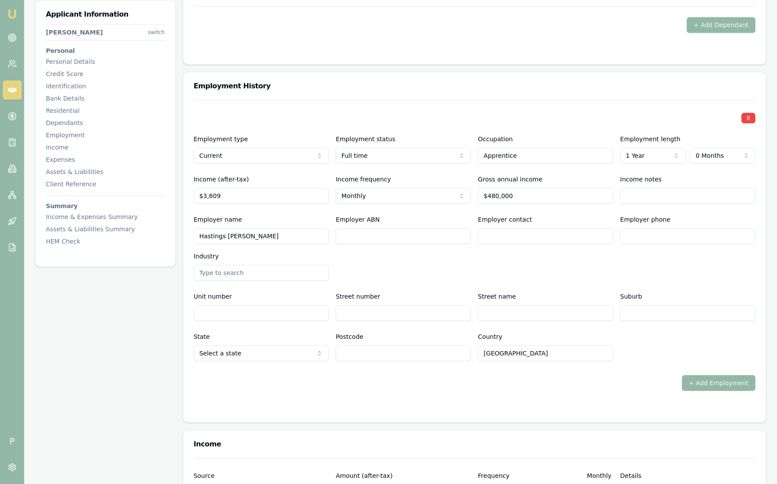
click at [17, 10] on img at bounding box center [12, 14] width 10 height 10
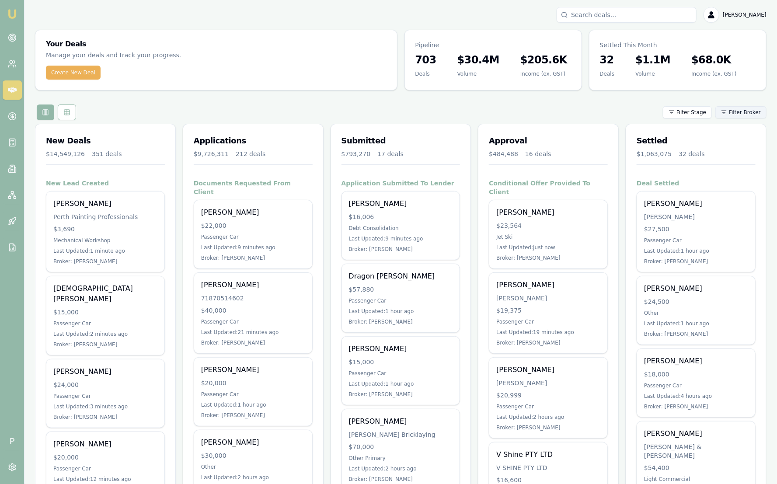
click at [757, 112] on html "Emu Broker P Sam Crouch Toggle Menu Your Deals Manage your deals and track your…" at bounding box center [388, 242] width 777 height 484
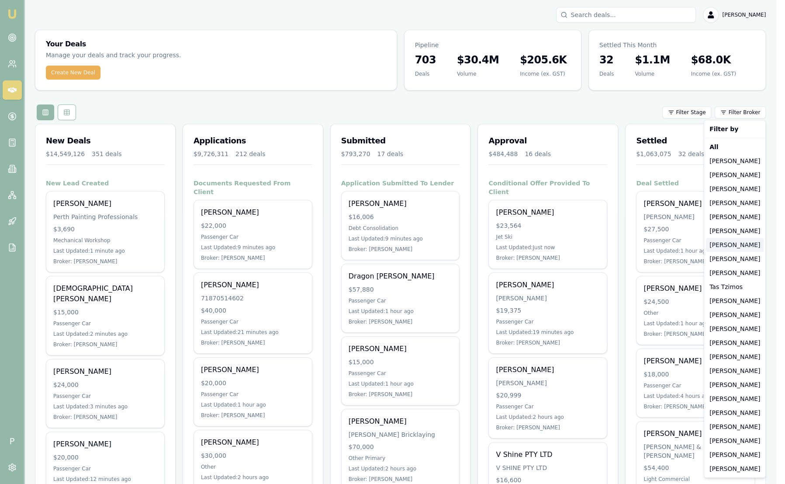
click at [745, 247] on div "[PERSON_NAME]" at bounding box center [735, 245] width 58 height 14
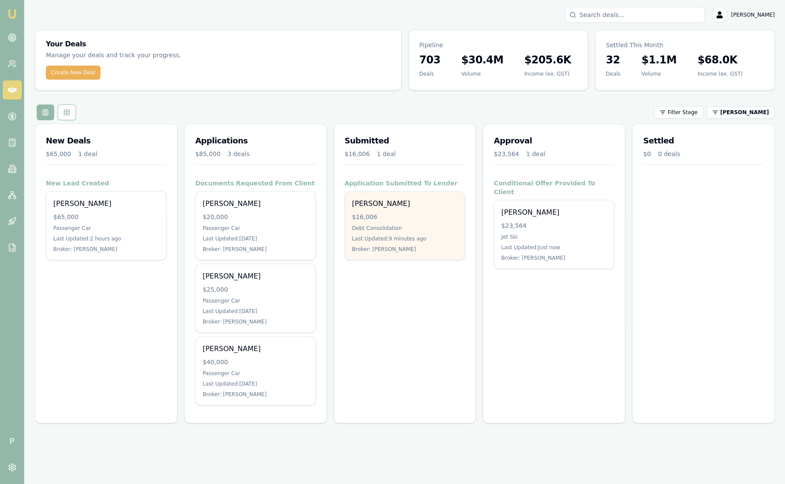
click at [383, 207] on div "[PERSON_NAME]" at bounding box center [405, 203] width 106 height 10
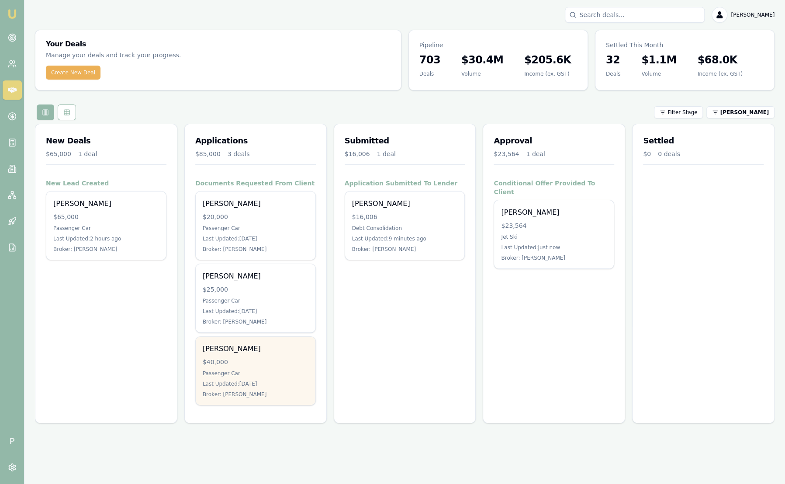
click at [249, 364] on div "$40,000" at bounding box center [256, 362] width 106 height 9
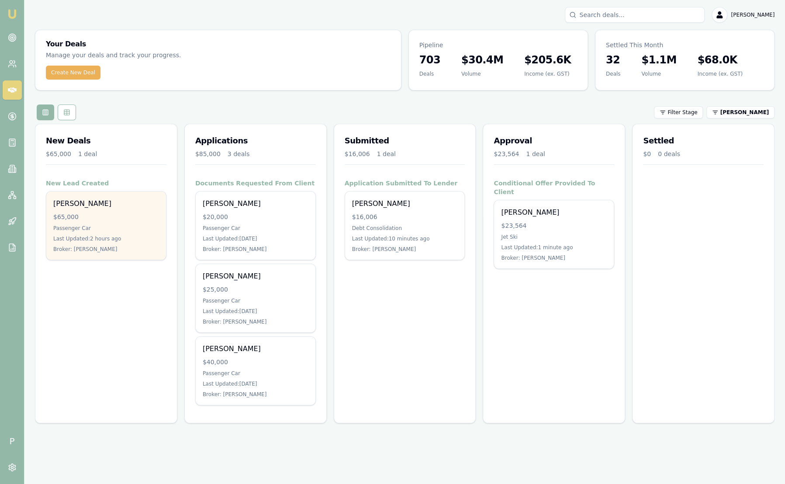
click at [158, 222] on div "Ben Matthews $65,000 Passenger Car Last Updated: 2 hours ago Broker: Baron Kett…" at bounding box center [106, 225] width 120 height 68
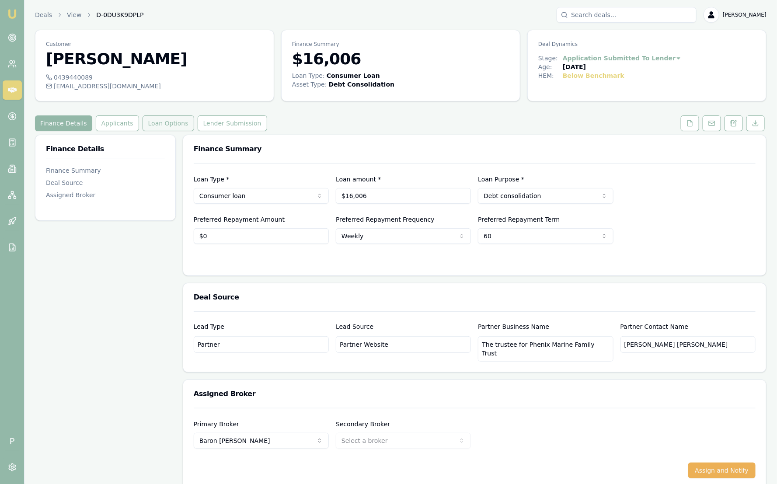
click at [142, 127] on button "Loan Options" at bounding box center [168, 123] width 52 height 16
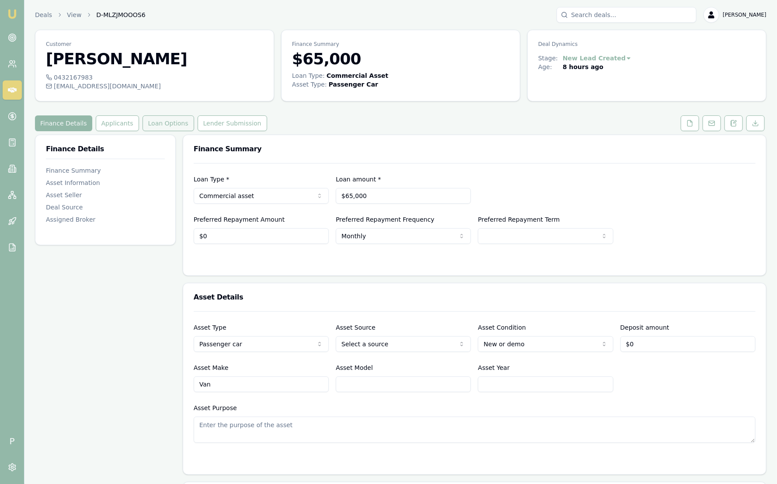
click at [173, 120] on button "Loan Options" at bounding box center [168, 123] width 52 height 16
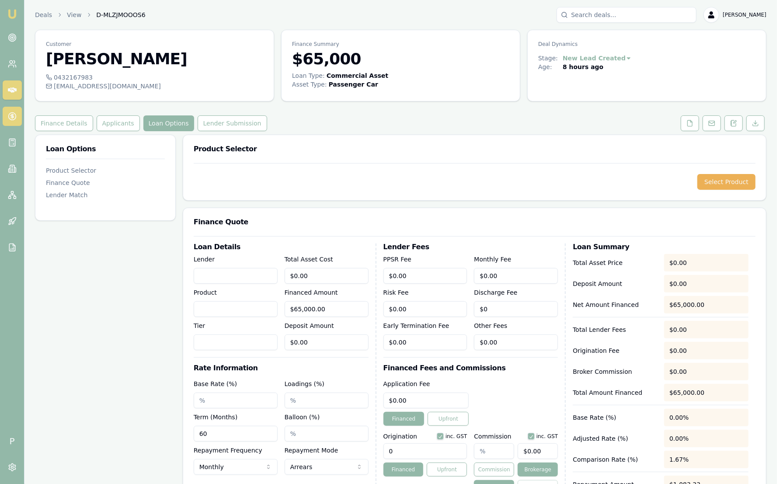
click at [15, 120] on icon at bounding box center [12, 116] width 9 height 9
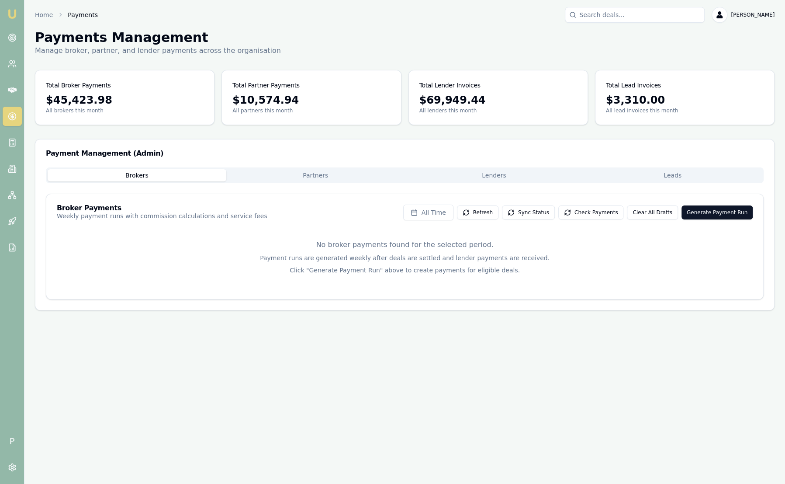
click at [651, 173] on button "Leads" at bounding box center [672, 175] width 179 height 12
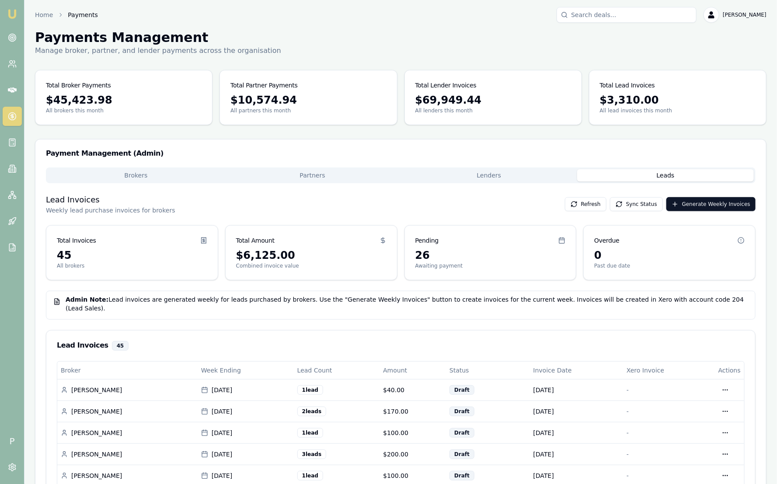
click at [14, 13] on img at bounding box center [12, 14] width 10 height 10
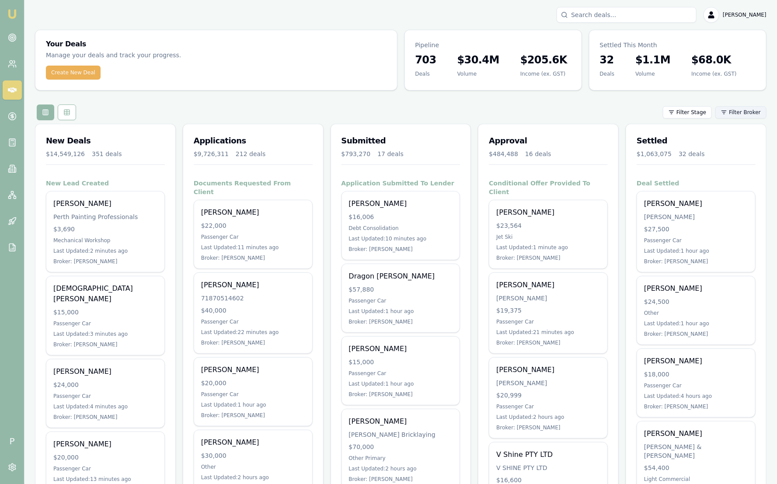
click at [756, 112] on html "Emu Broker P [PERSON_NAME] Toggle Menu Your Deals Manage your deals and track y…" at bounding box center [388, 242] width 777 height 484
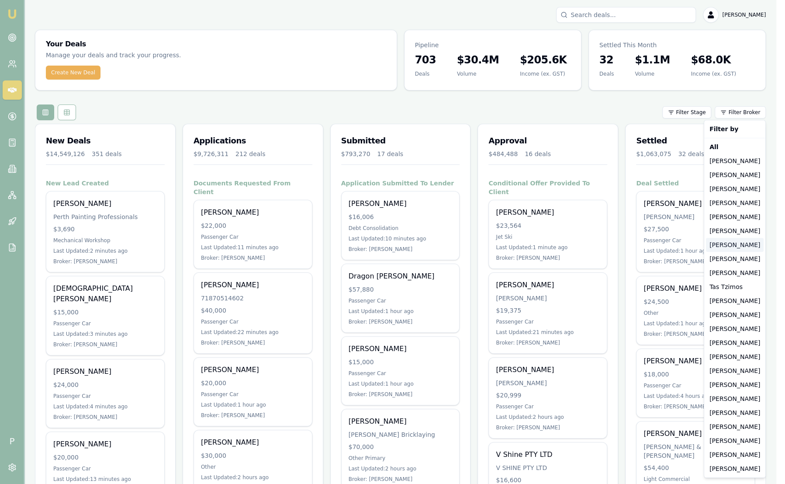
click at [733, 246] on div "[PERSON_NAME]" at bounding box center [735, 245] width 58 height 14
